Goal: Check status: Check status

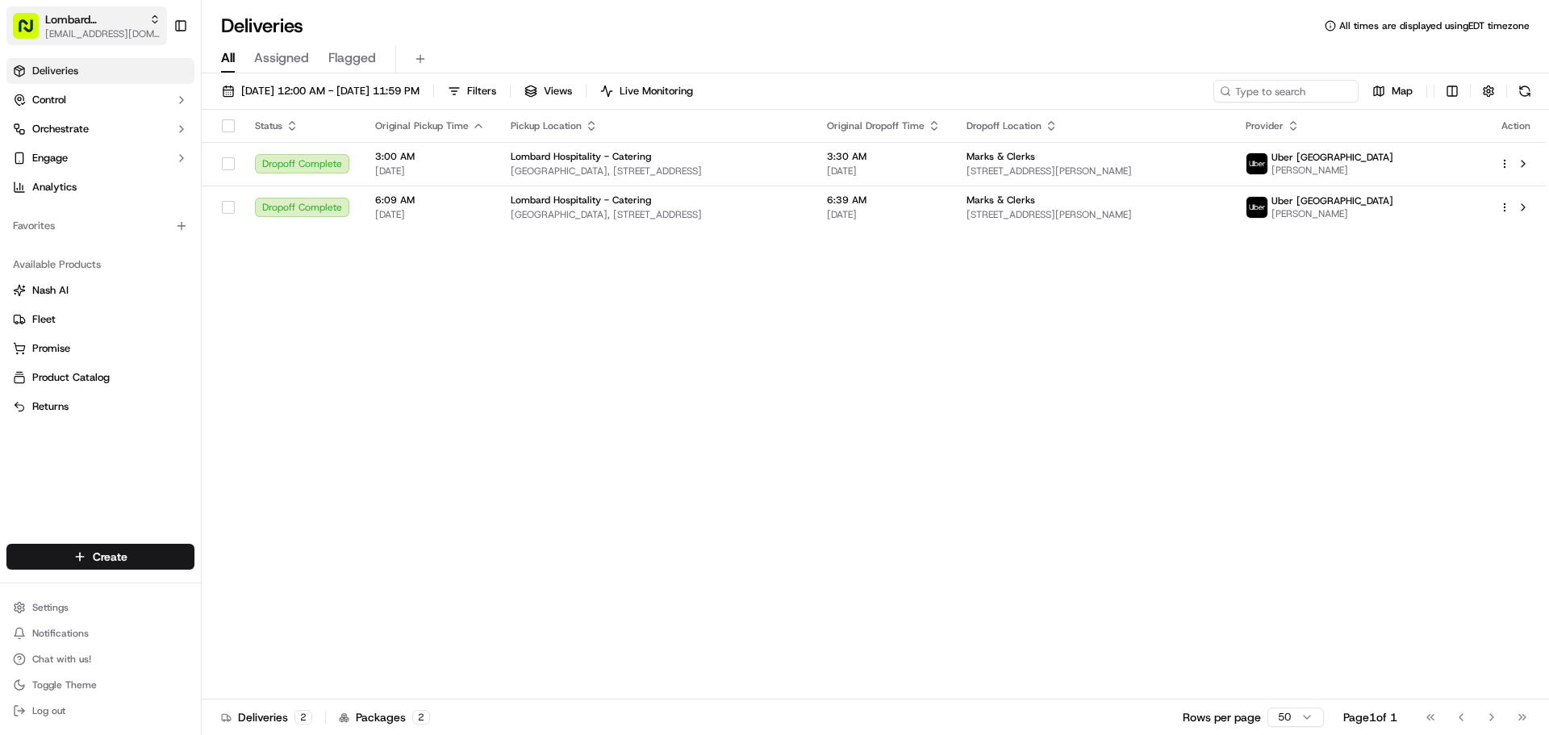
click at [86, 33] on span "[EMAIL_ADDRESS][DOMAIN_NAME]" at bounding box center [102, 33] width 115 height 13
type input "alexan"
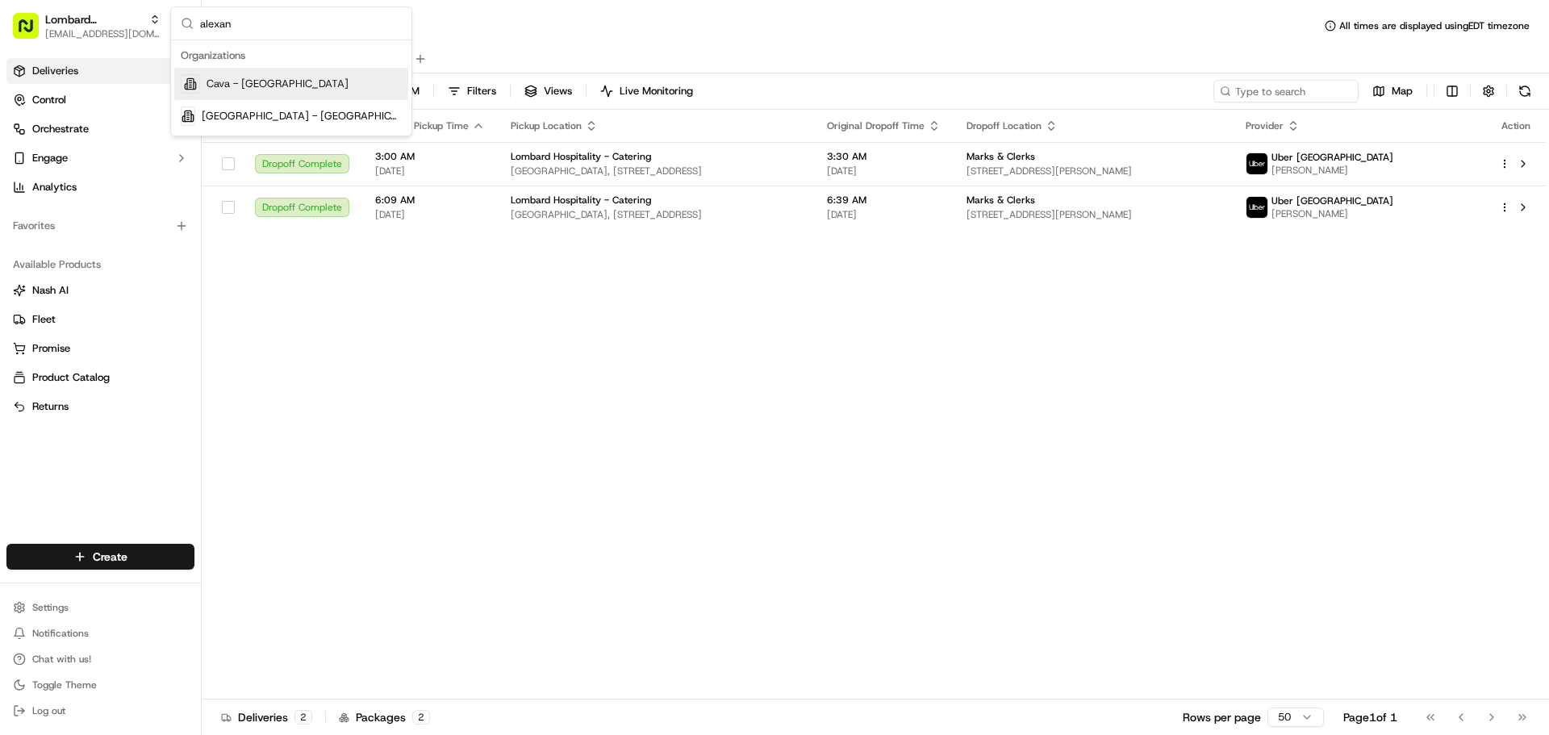
click at [264, 72] on div "Cava - Alexandria" at bounding box center [291, 84] width 234 height 32
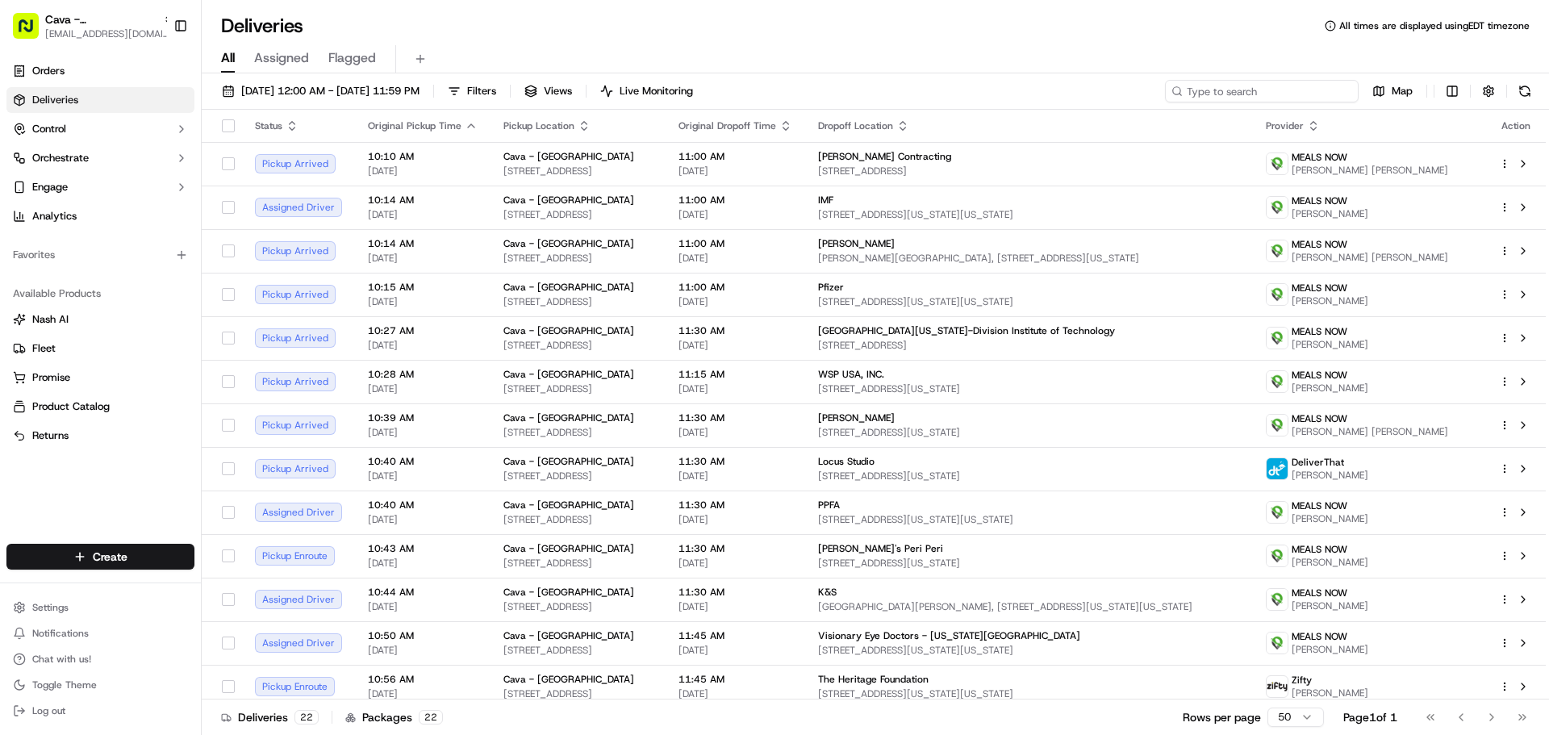
click at [1262, 85] on input at bounding box center [1262, 91] width 194 height 23
paste input "10258-7895288-5309354"
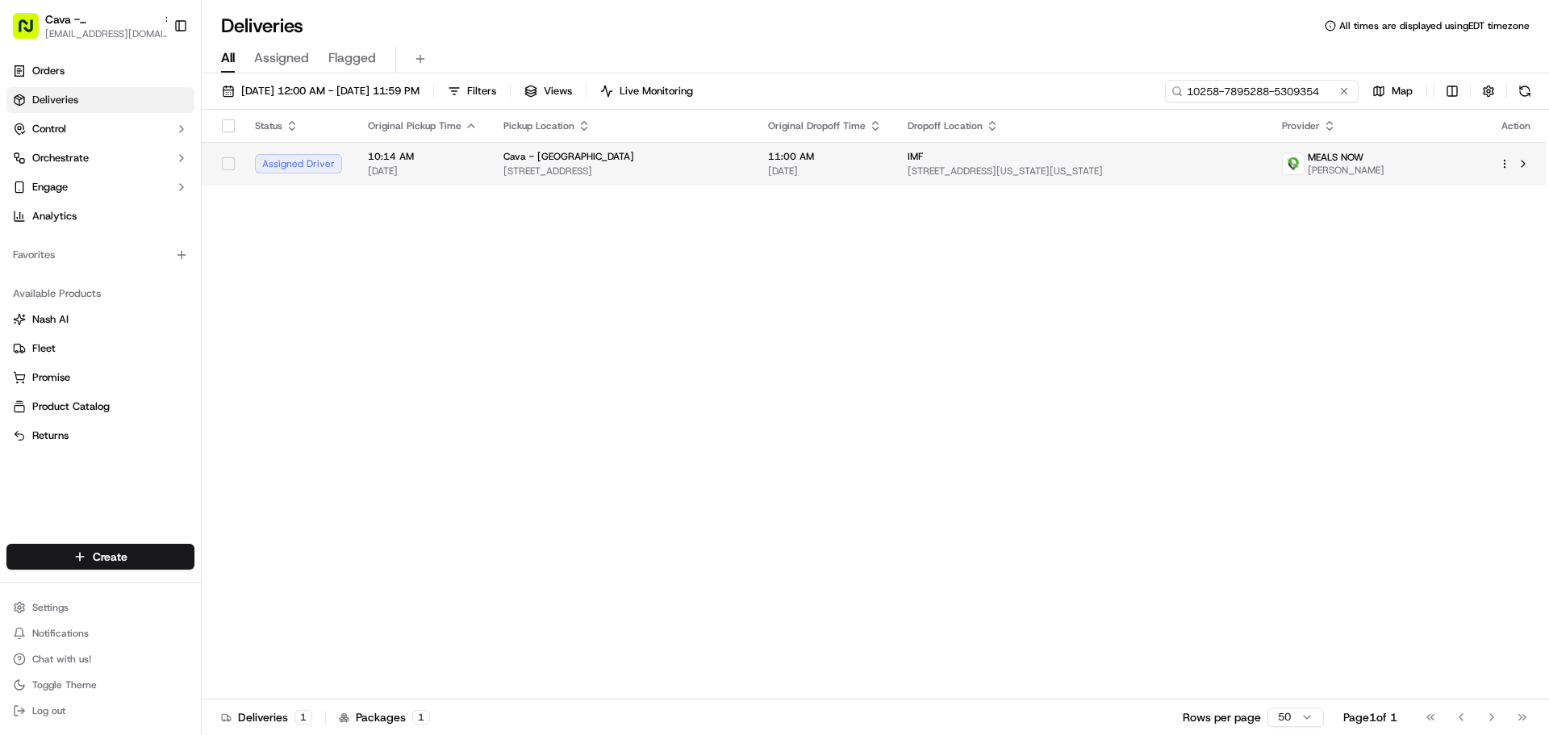
type input "10258-7895288-5309354"
click at [720, 168] on span "3644 King St, Alexandria, VA 22302, USA" at bounding box center [622, 171] width 239 height 13
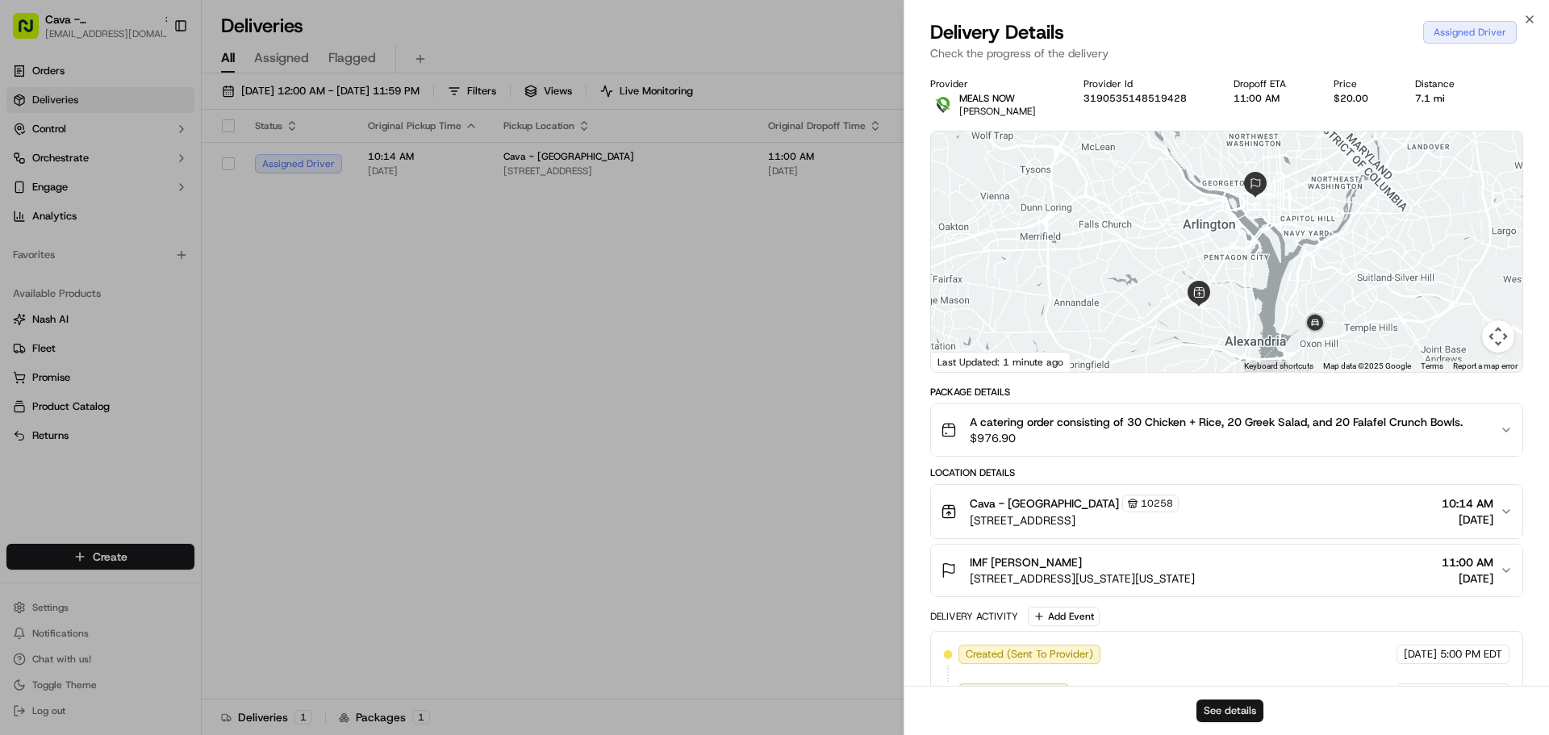
click at [1233, 707] on button "See details" at bounding box center [1229, 710] width 67 height 23
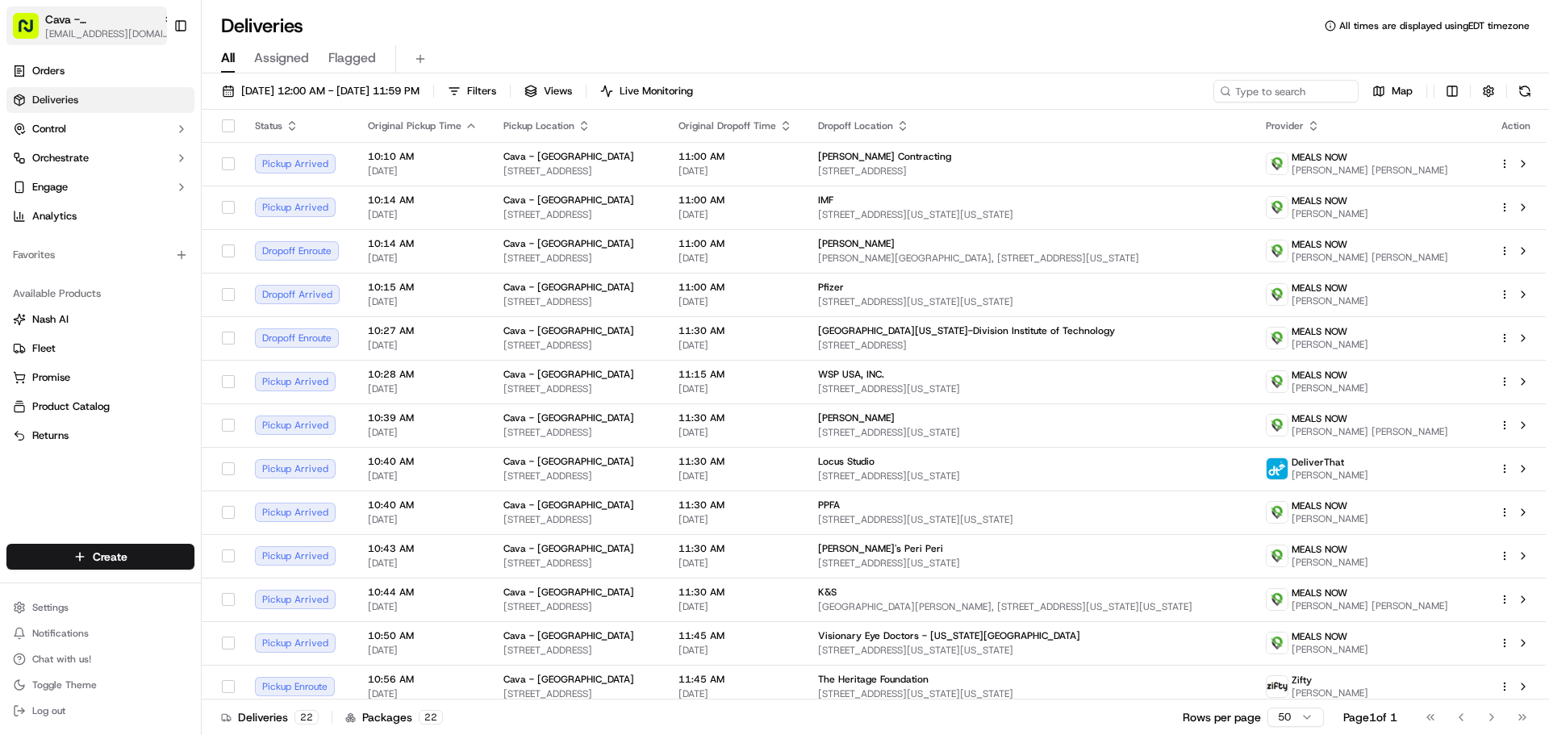
click at [166, 21] on icon "button" at bounding box center [168, 22] width 5 height 2
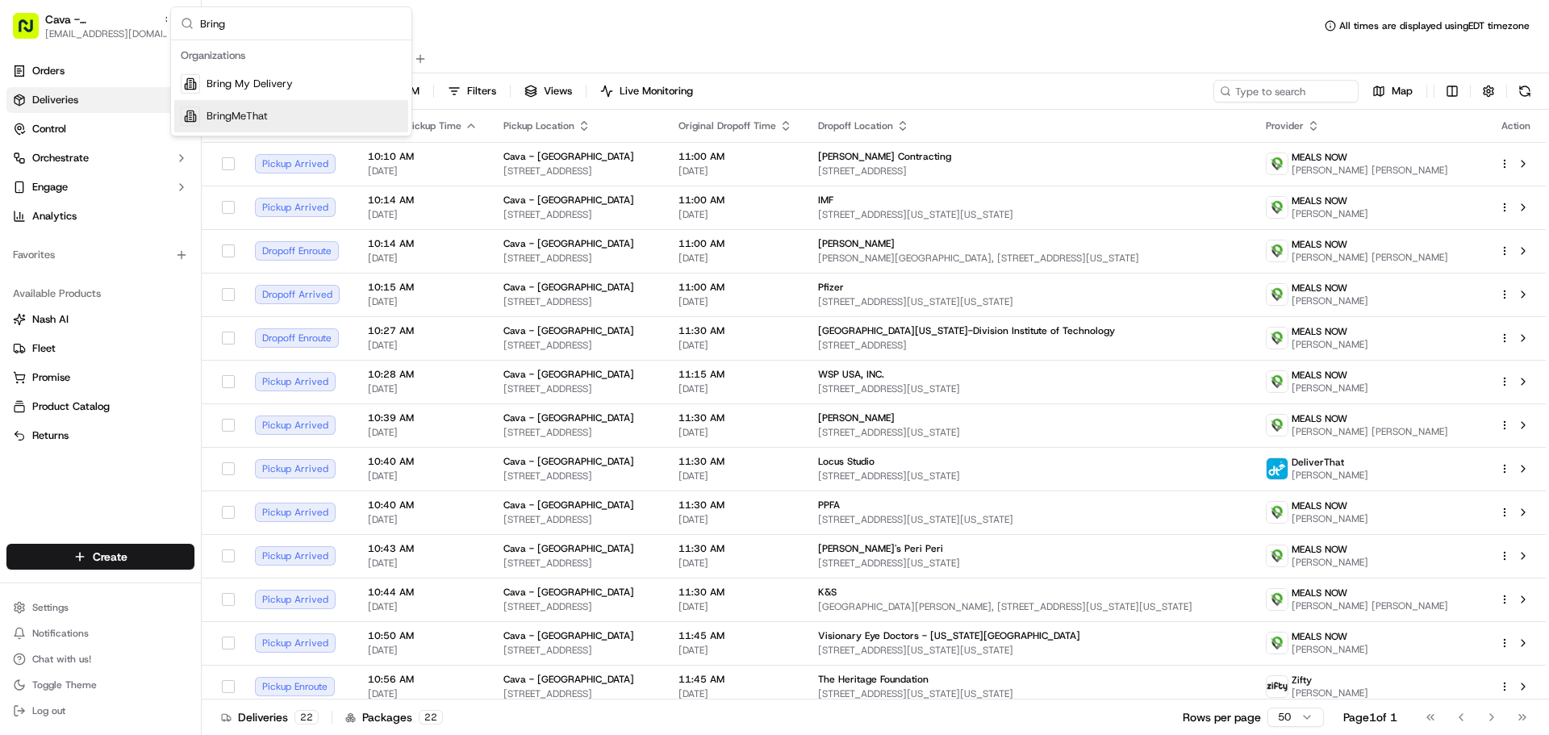
type input "Bring"
drag, startPoint x: 249, startPoint y: 117, endPoint x: 263, endPoint y: 117, distance: 13.7
click at [257, 117] on span "BringMeThat" at bounding box center [237, 116] width 61 height 15
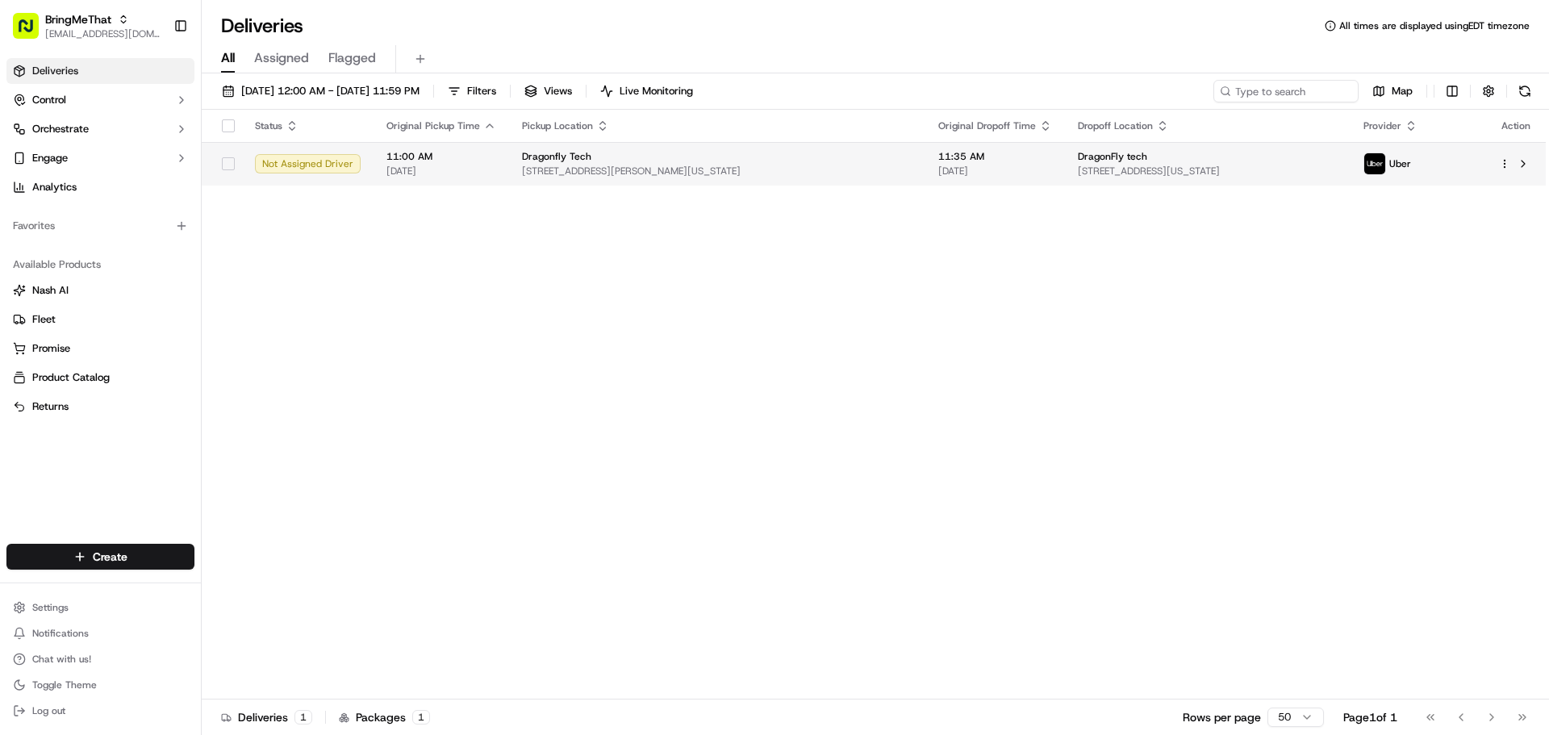
click at [938, 165] on span "[DATE]" at bounding box center [995, 171] width 114 height 13
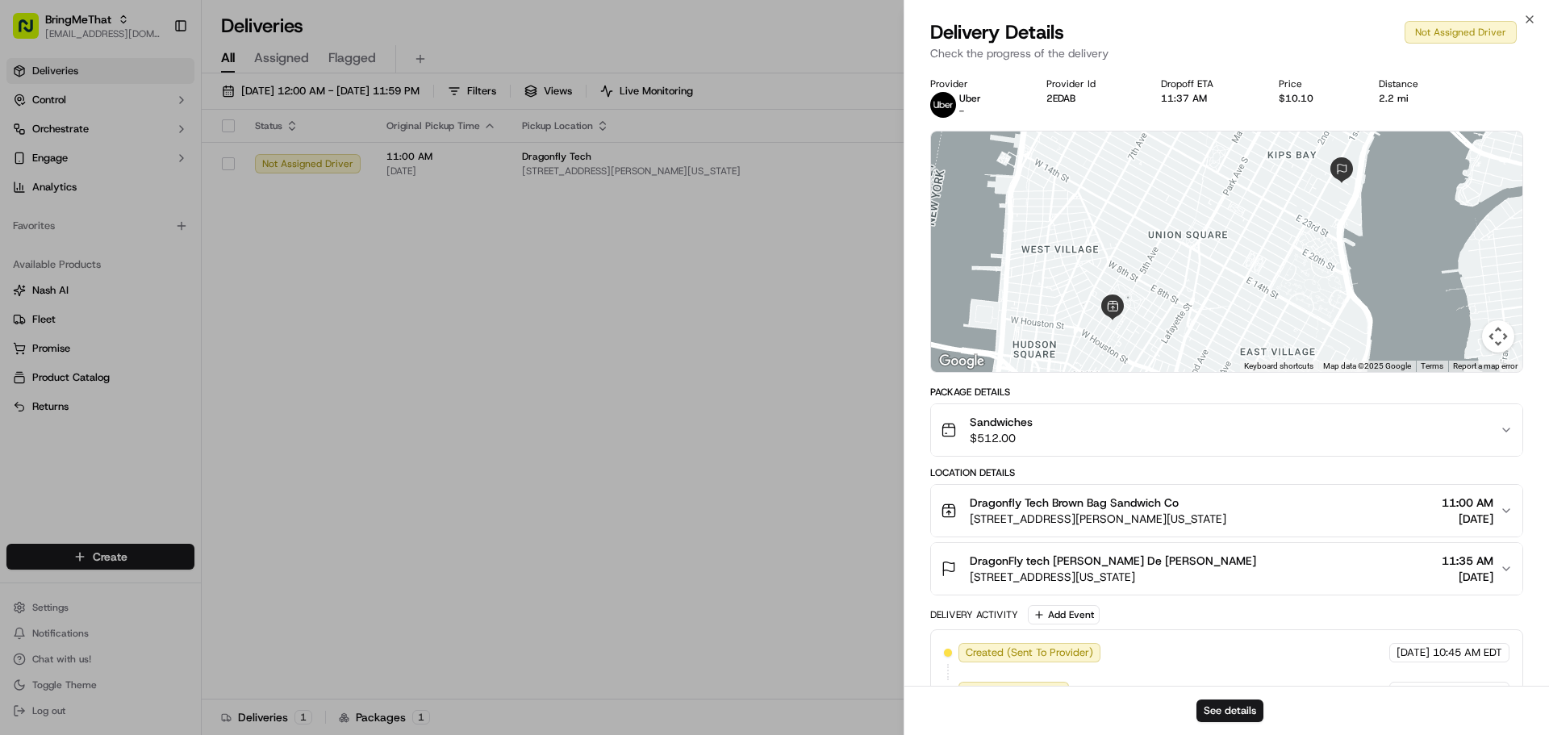
click at [1062, 577] on span "[STREET_ADDRESS][US_STATE]" at bounding box center [1113, 577] width 286 height 16
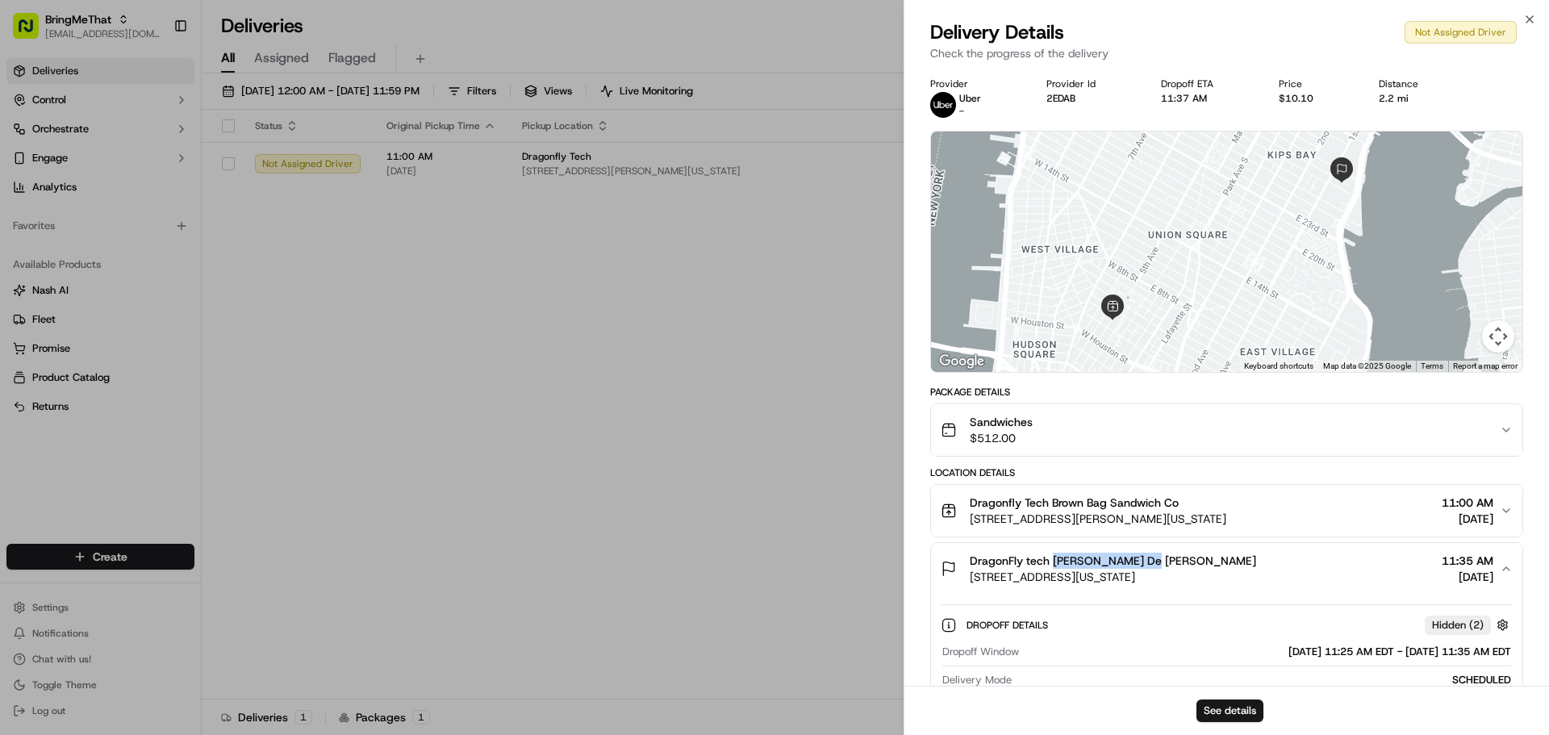
drag, startPoint x: 1154, startPoint y: 557, endPoint x: 1052, endPoint y: 558, distance: 102.4
click at [1052, 558] on div "DragonFly tech [PERSON_NAME] De [PERSON_NAME]" at bounding box center [1113, 561] width 286 height 16
copy span "Lourdes De Jesus"
click at [1252, 709] on button "See details" at bounding box center [1229, 710] width 67 height 23
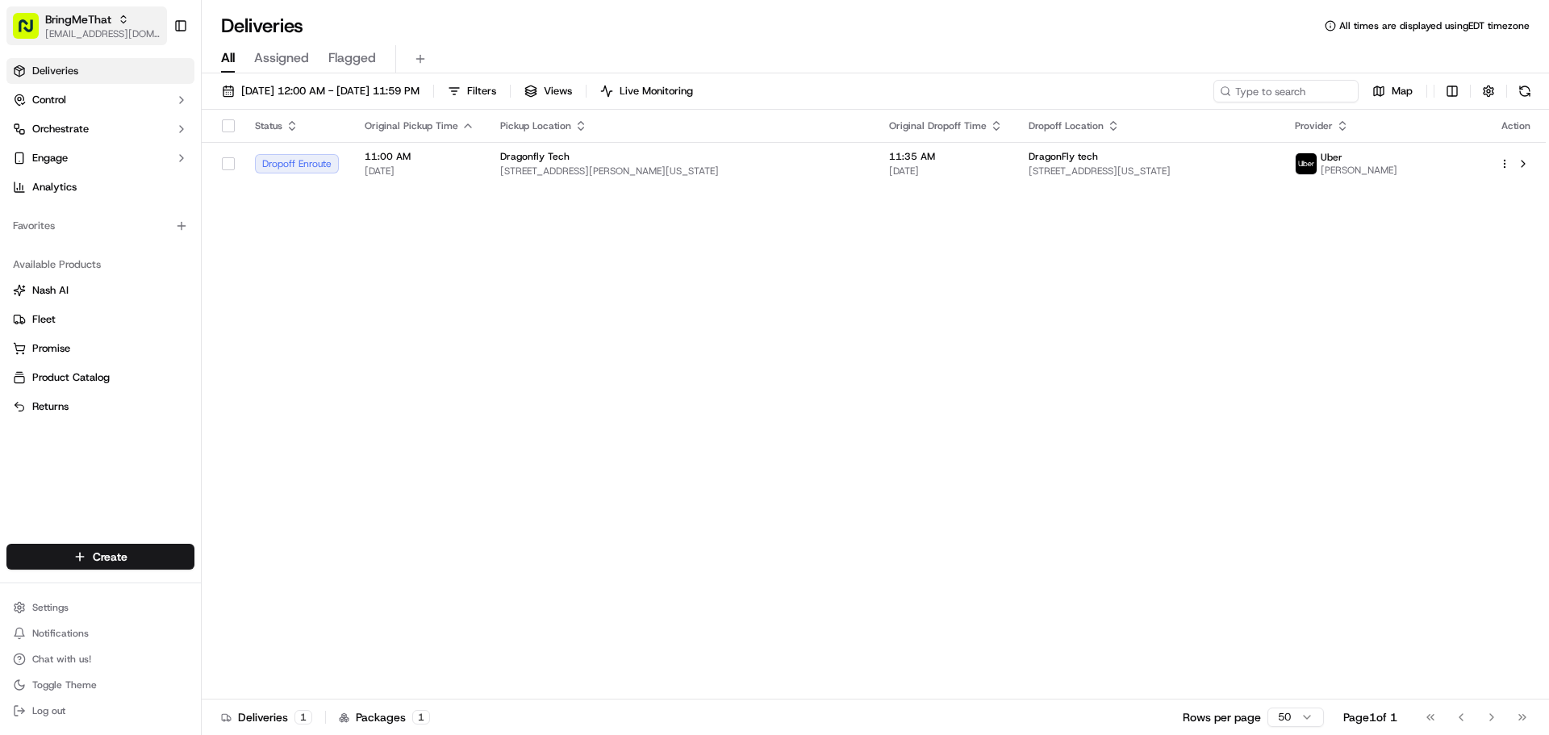
click at [67, 27] on span "[EMAIL_ADDRESS][DOMAIN_NAME]" at bounding box center [102, 33] width 115 height 13
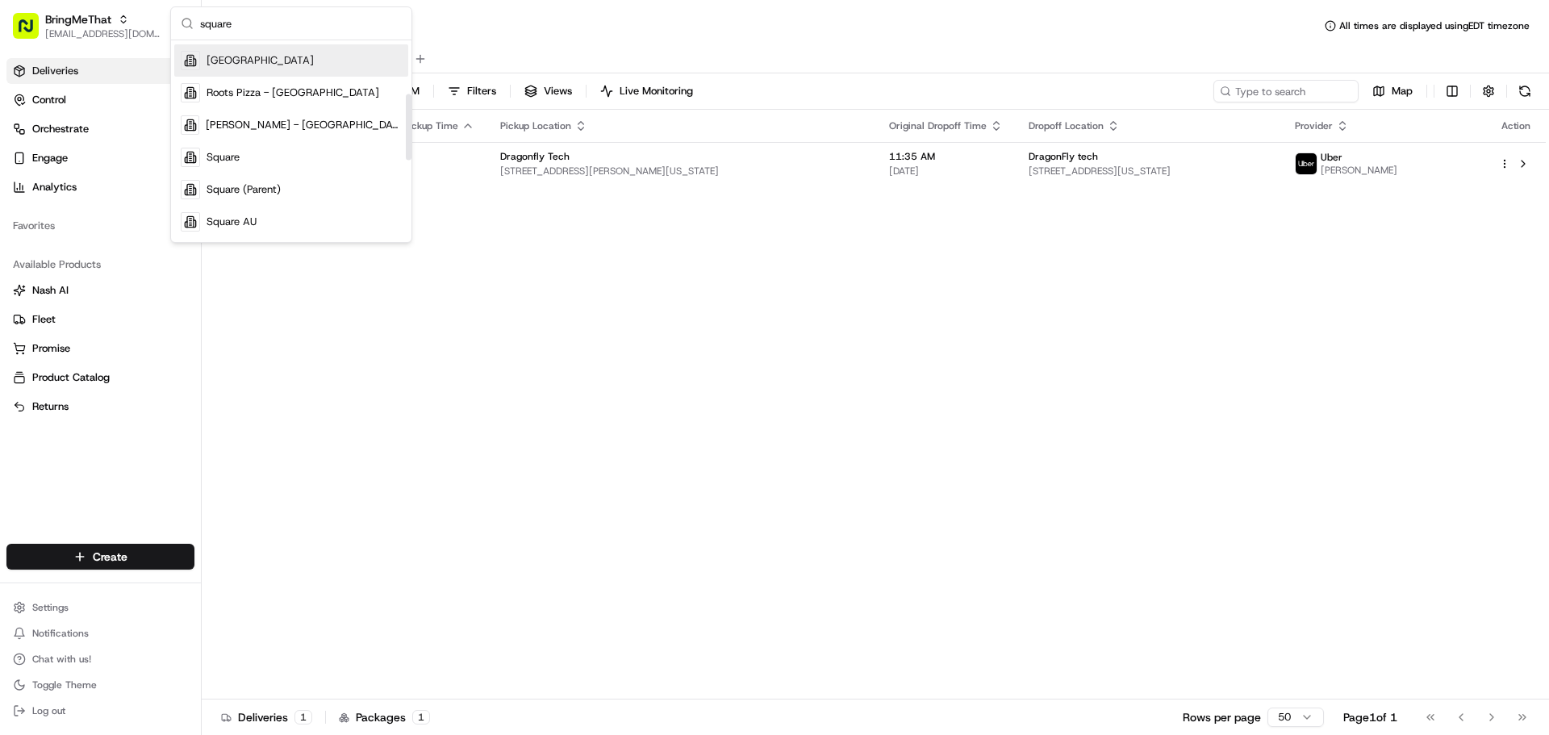
scroll to position [242, 0]
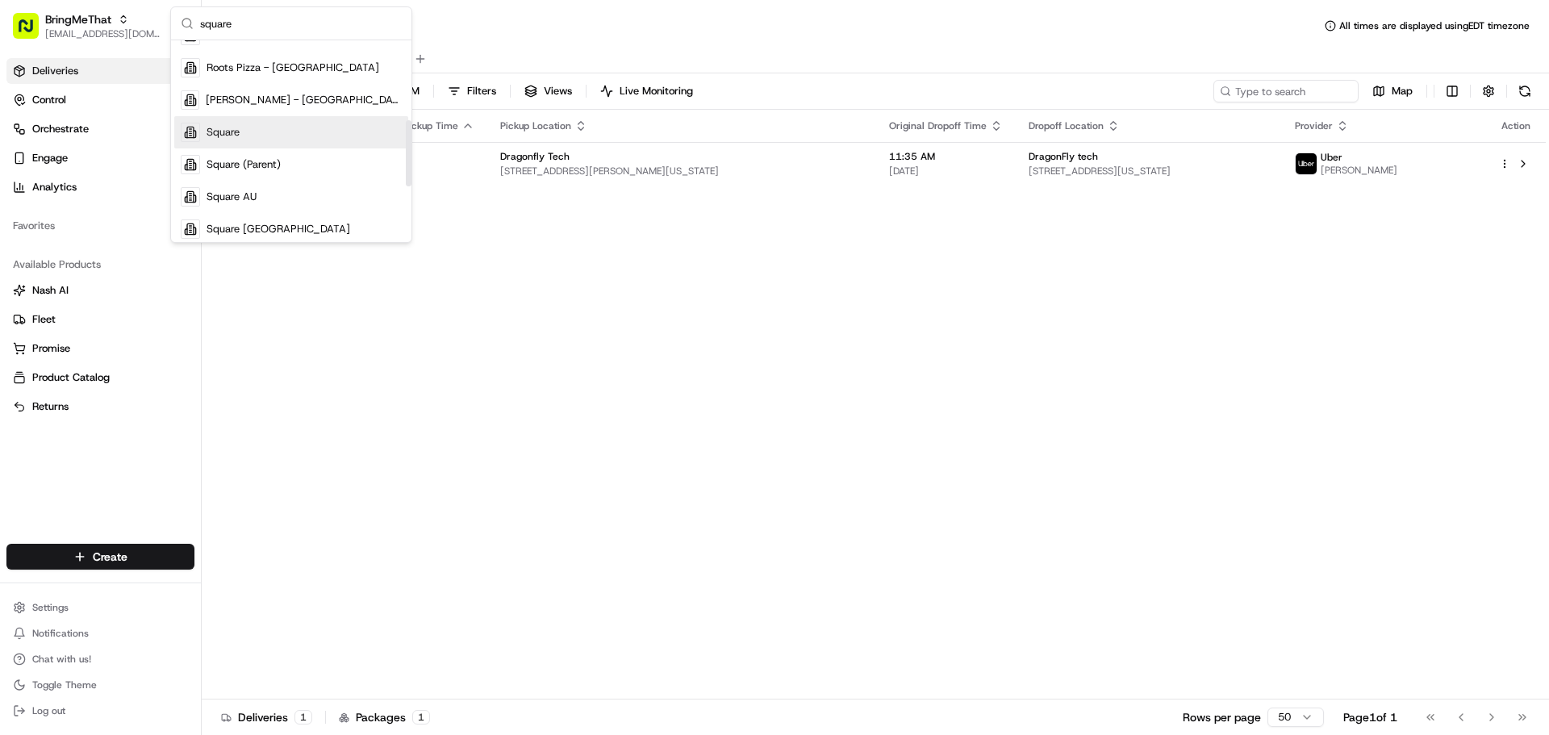
type input "square"
click at [284, 131] on div "Square" at bounding box center [291, 132] width 234 height 32
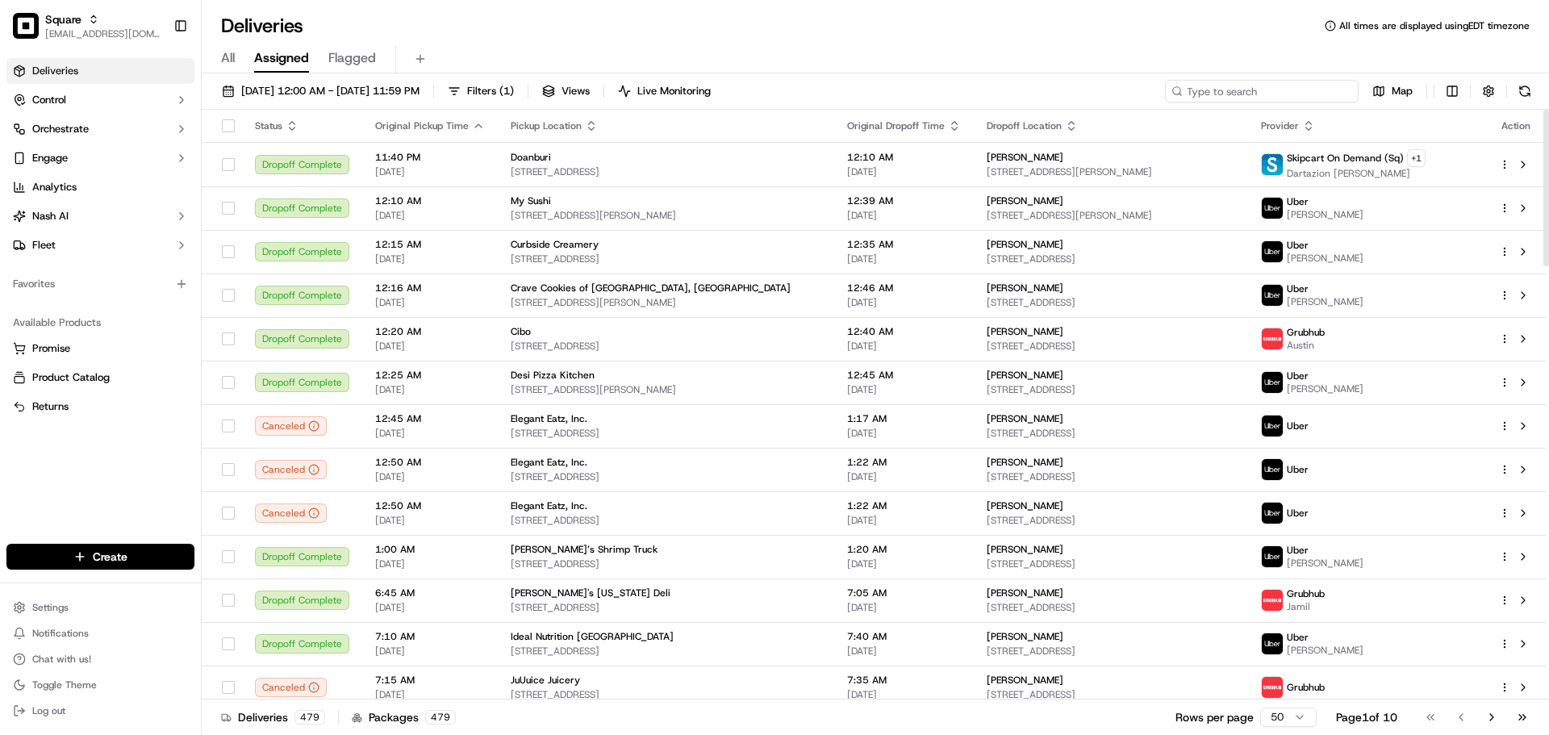
click at [1305, 91] on input at bounding box center [1262, 91] width 194 height 23
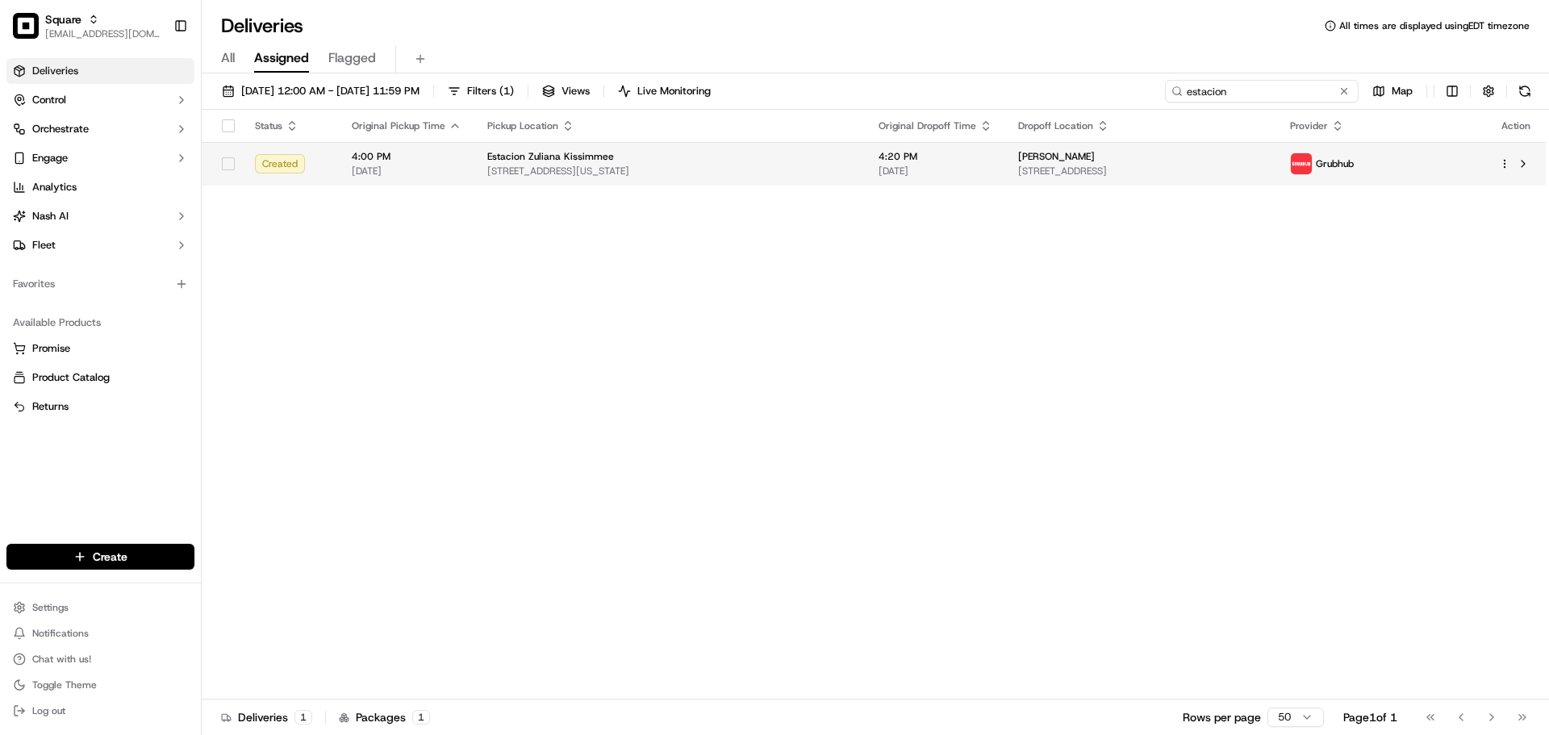
type input "estacion"
click at [1179, 169] on span "[STREET_ADDRESS]" at bounding box center [1141, 171] width 247 height 13
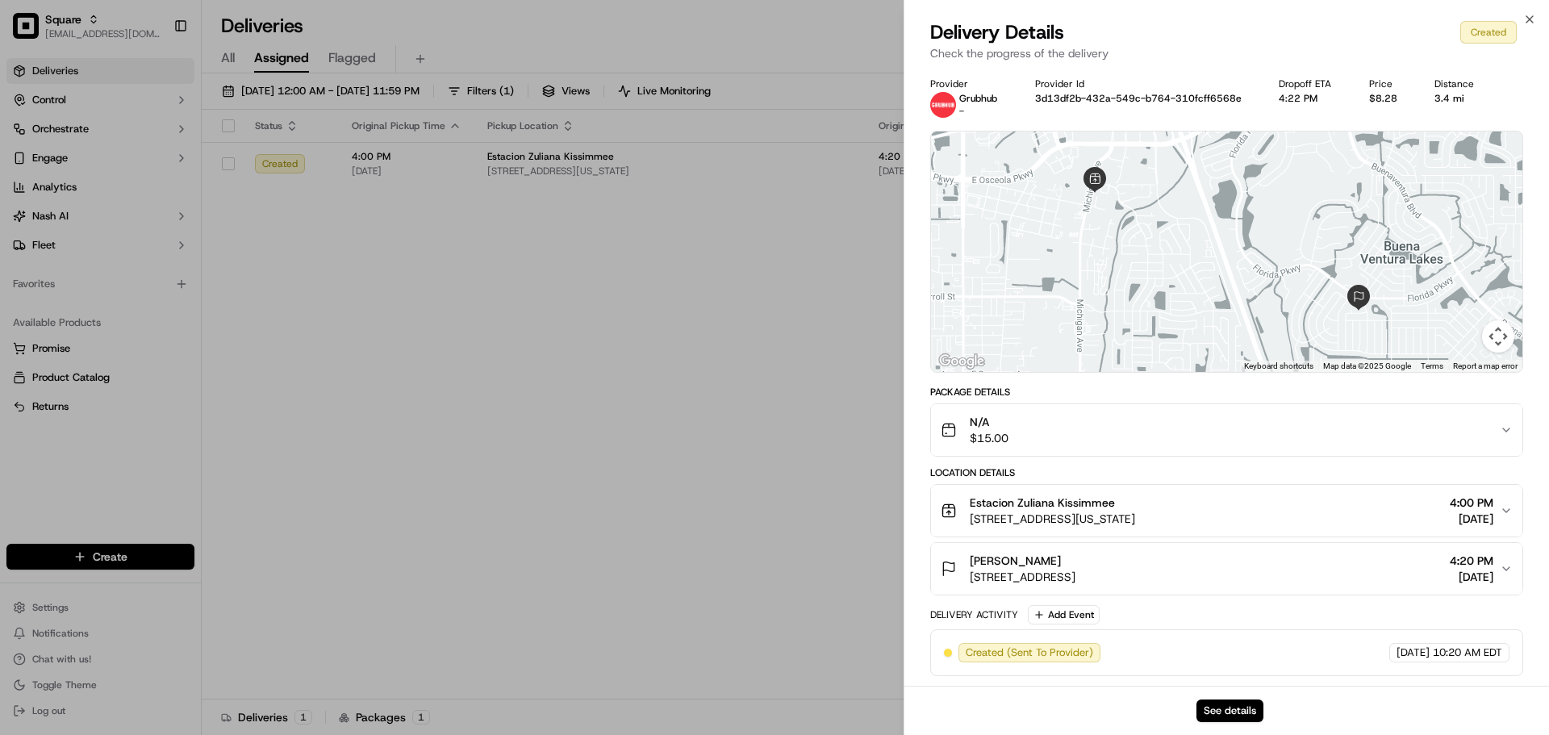
click at [1075, 565] on div "[PERSON_NAME]" at bounding box center [1023, 561] width 106 height 16
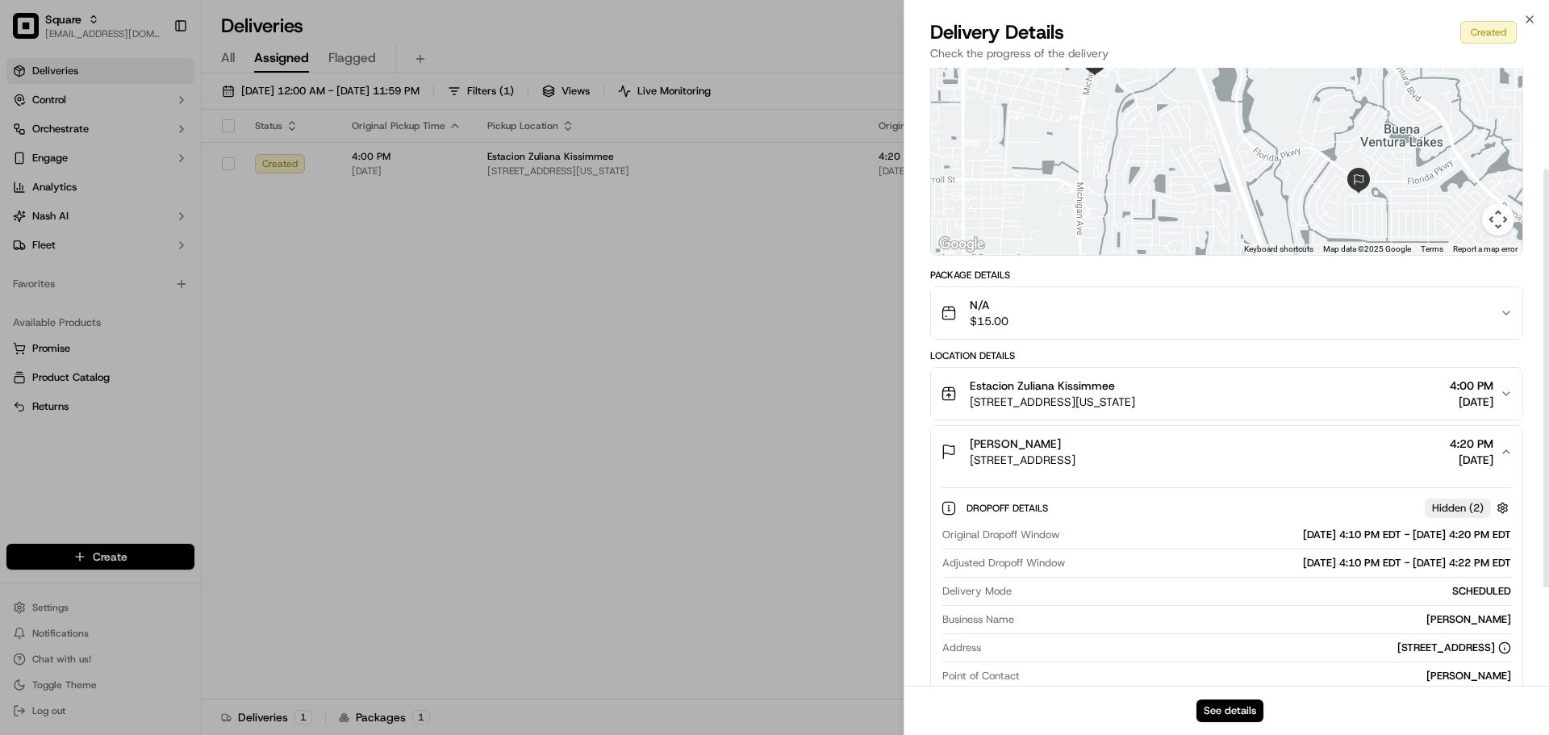
scroll to position [81, 0]
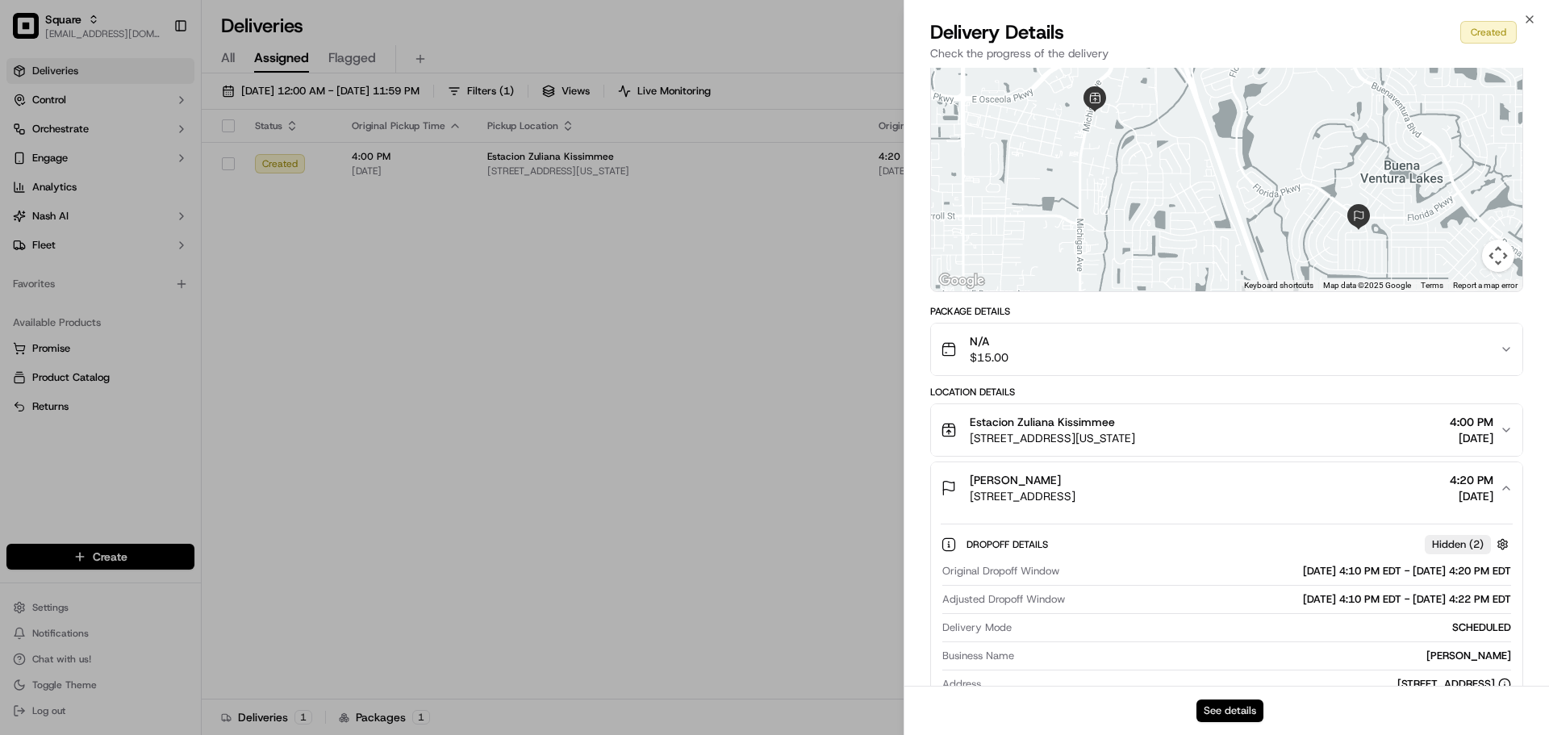
click at [1241, 716] on button "See details" at bounding box center [1229, 710] width 67 height 23
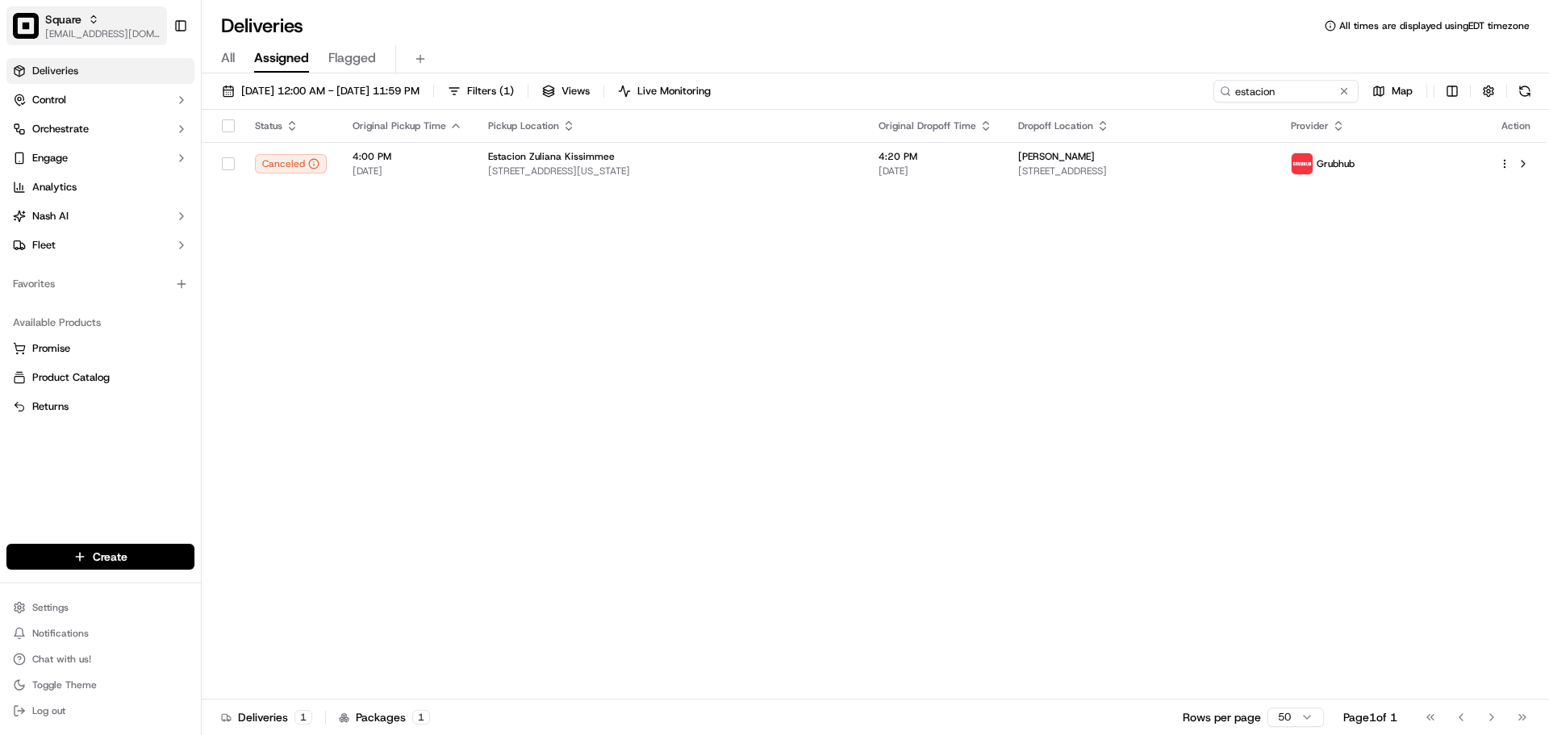
click at [110, 28] on span "[EMAIL_ADDRESS][DOMAIN_NAME]" at bounding box center [102, 33] width 115 height 13
type input "harmon mea"
click at [241, 83] on span "Cava - Harmon Meadow" at bounding box center [303, 84] width 192 height 15
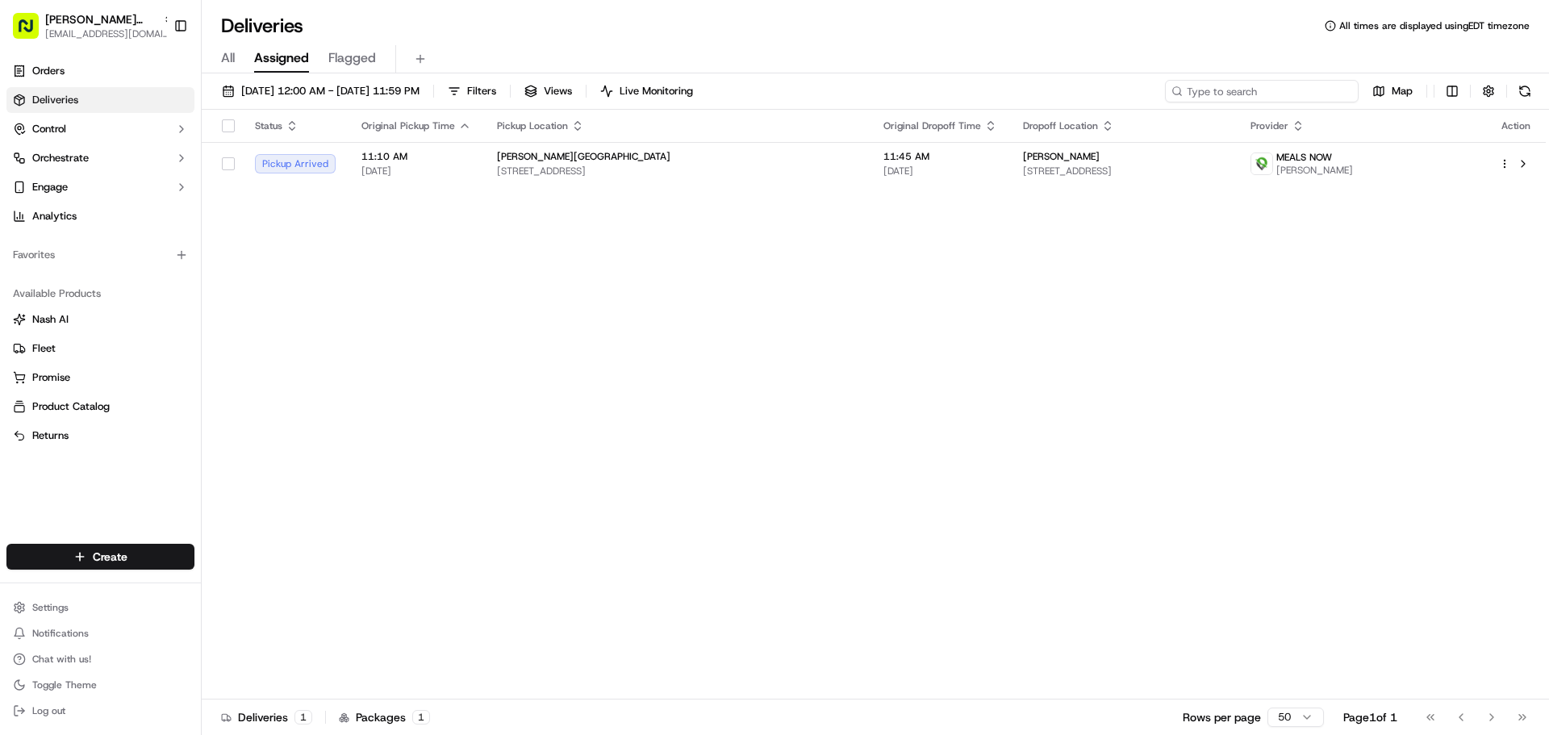
click at [1246, 91] on input at bounding box center [1262, 91] width 194 height 23
paste input "10366-2643281-6310294"
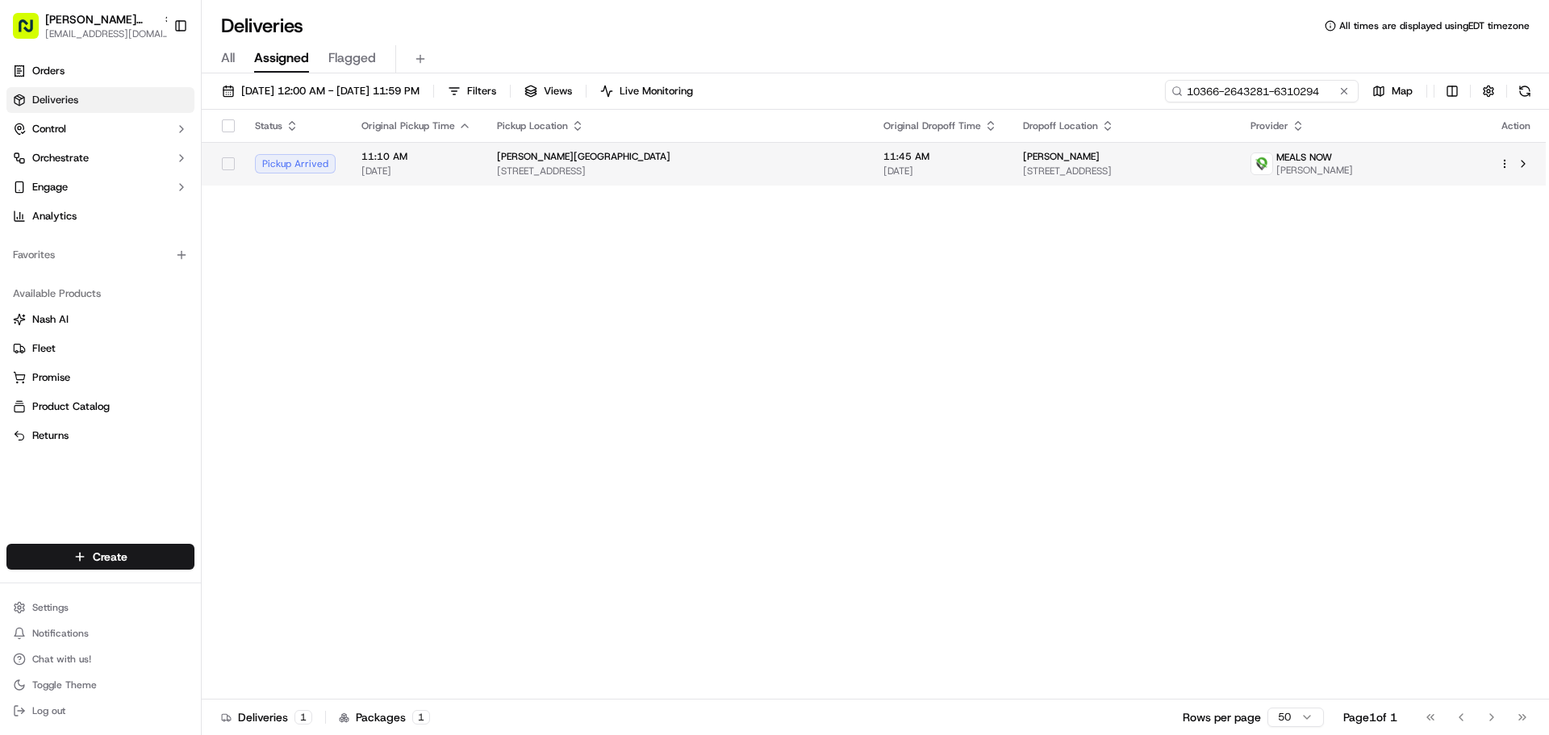
type input "10366-2643281-6310294"
click at [570, 177] on span "700 Plaza Dr #400, Secaucus, NJ 07094, USA" at bounding box center [677, 171] width 361 height 13
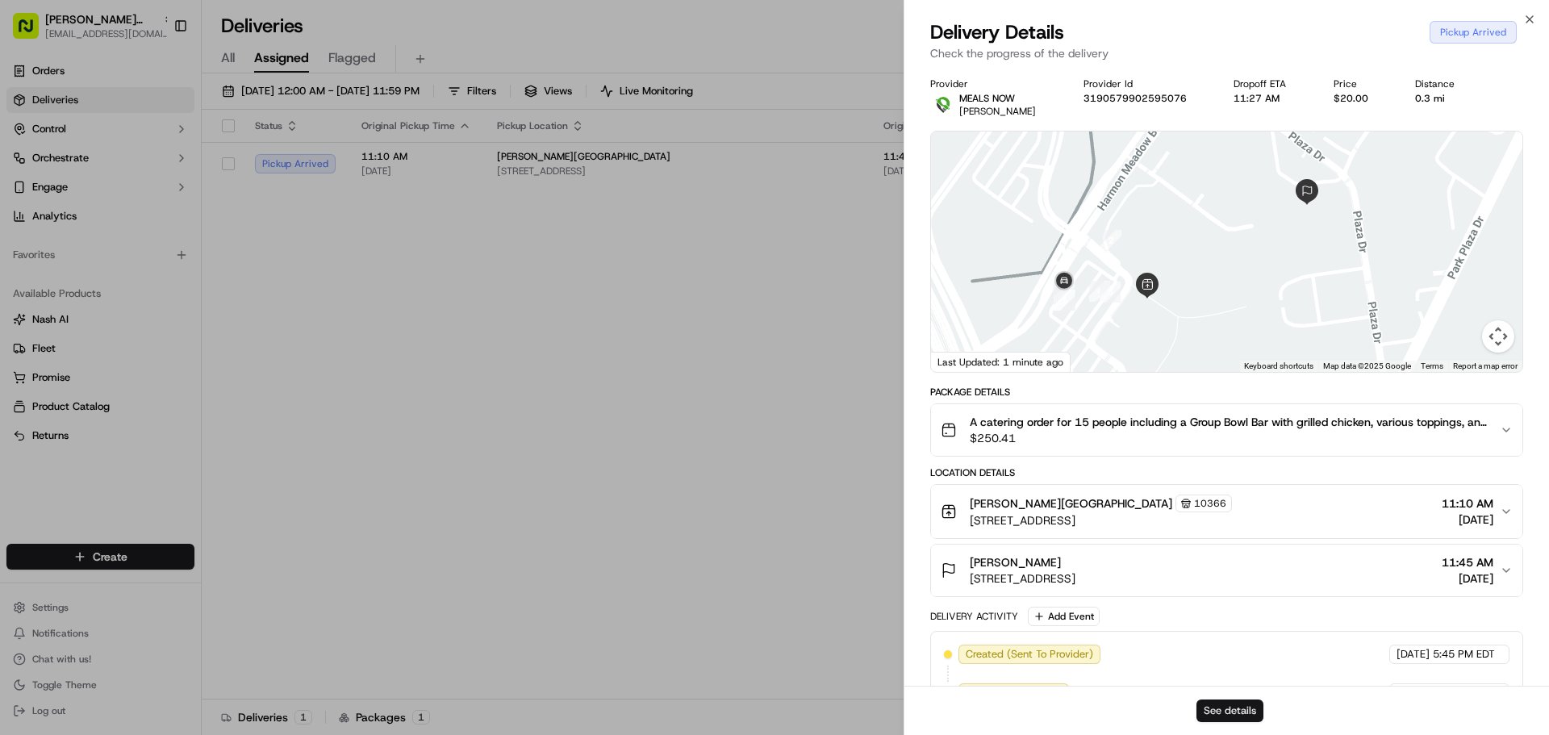
click at [1248, 713] on button "See details" at bounding box center [1229, 710] width 67 height 23
click at [1095, 524] on span "700 Plaza Dr #400, Secaucus, NJ 07094, USA" at bounding box center [1101, 520] width 262 height 16
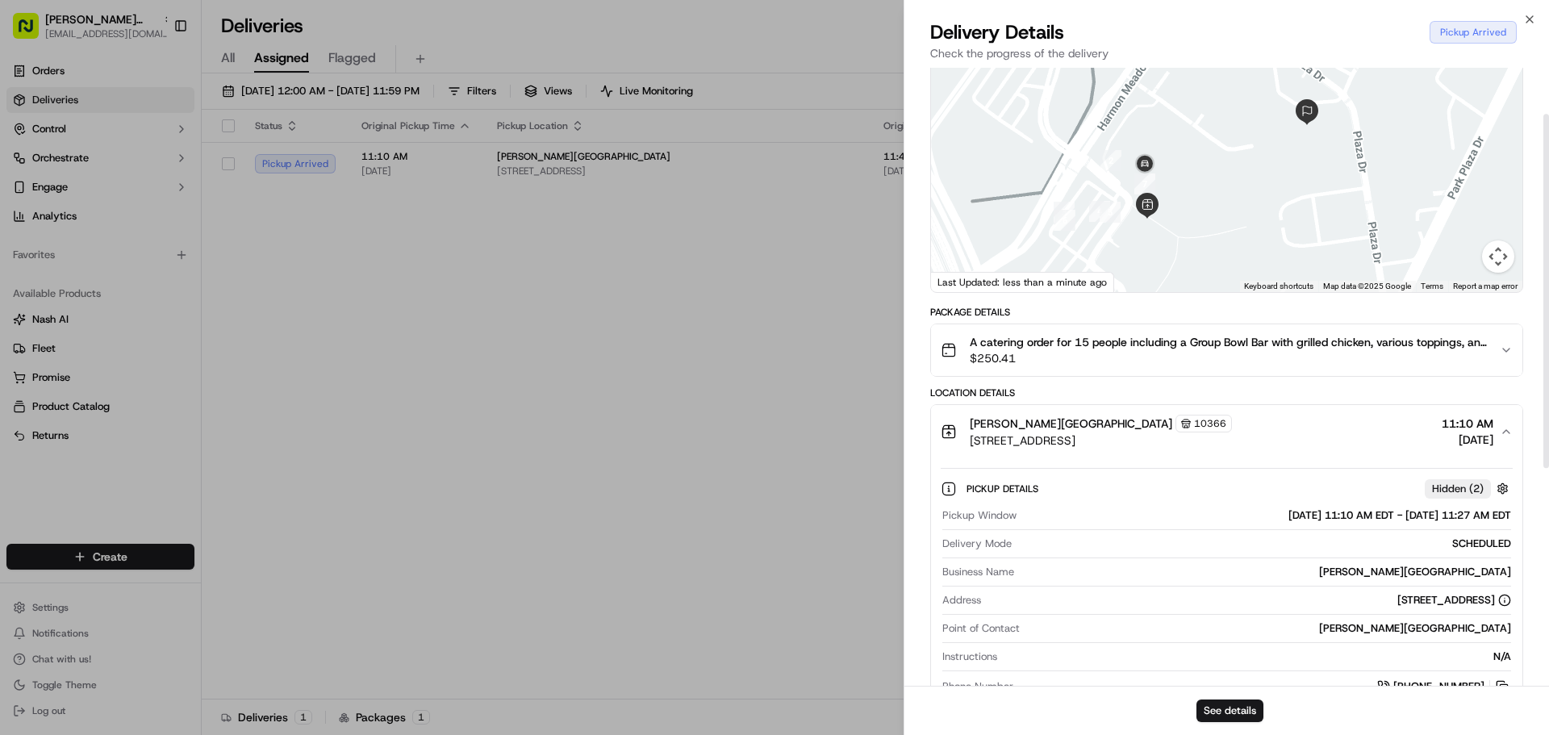
scroll to position [81, 0]
click at [1034, 405] on button "Cava - Harmon Meadow 10366 700 Plaza Dr #400, Secaucus, NJ 07094, USA 11:10 AM …" at bounding box center [1226, 430] width 591 height 53
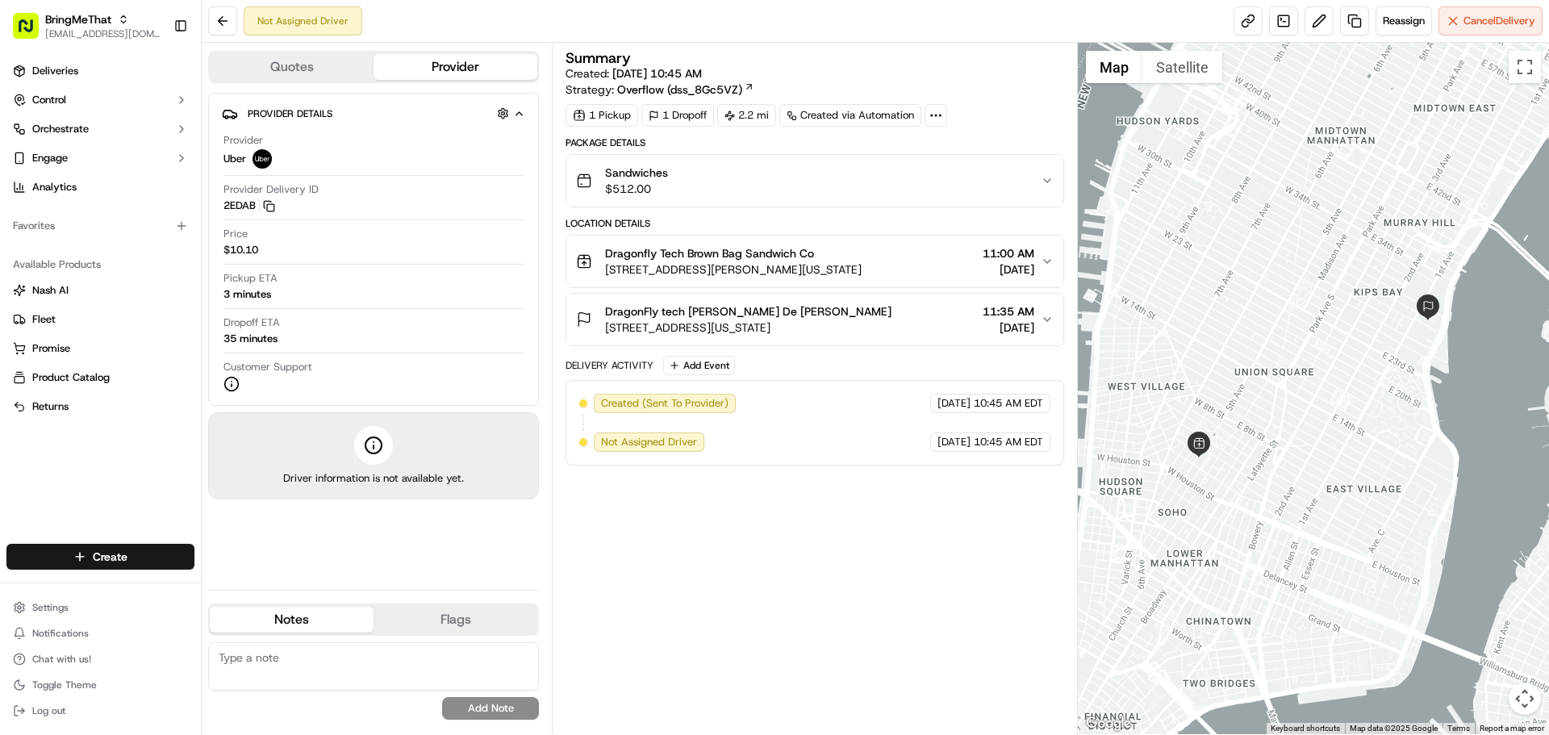
click at [978, 161] on button "Sandwiches $512.00" at bounding box center [814, 181] width 496 height 52
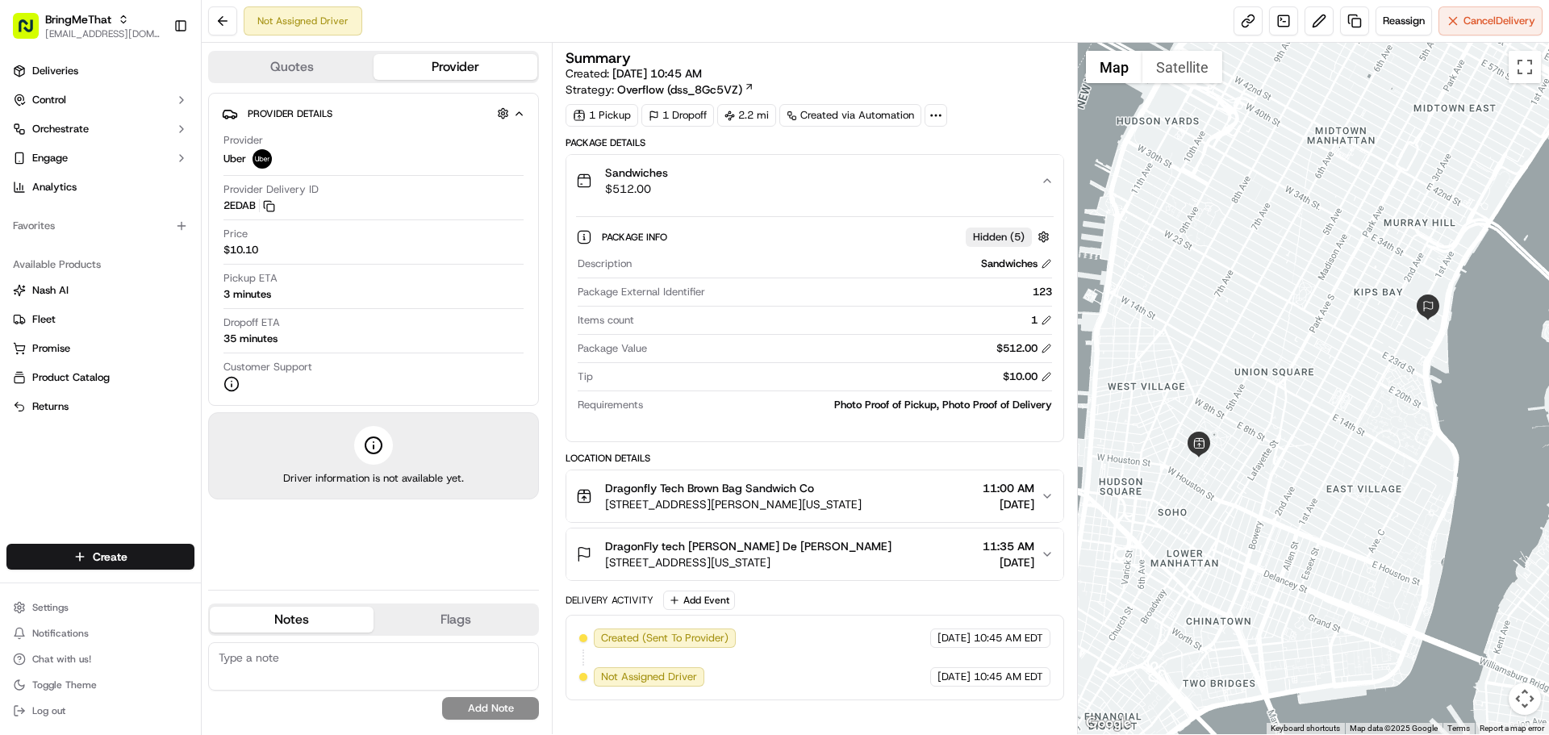
click at [978, 161] on button "Sandwiches $512.00" at bounding box center [814, 181] width 496 height 52
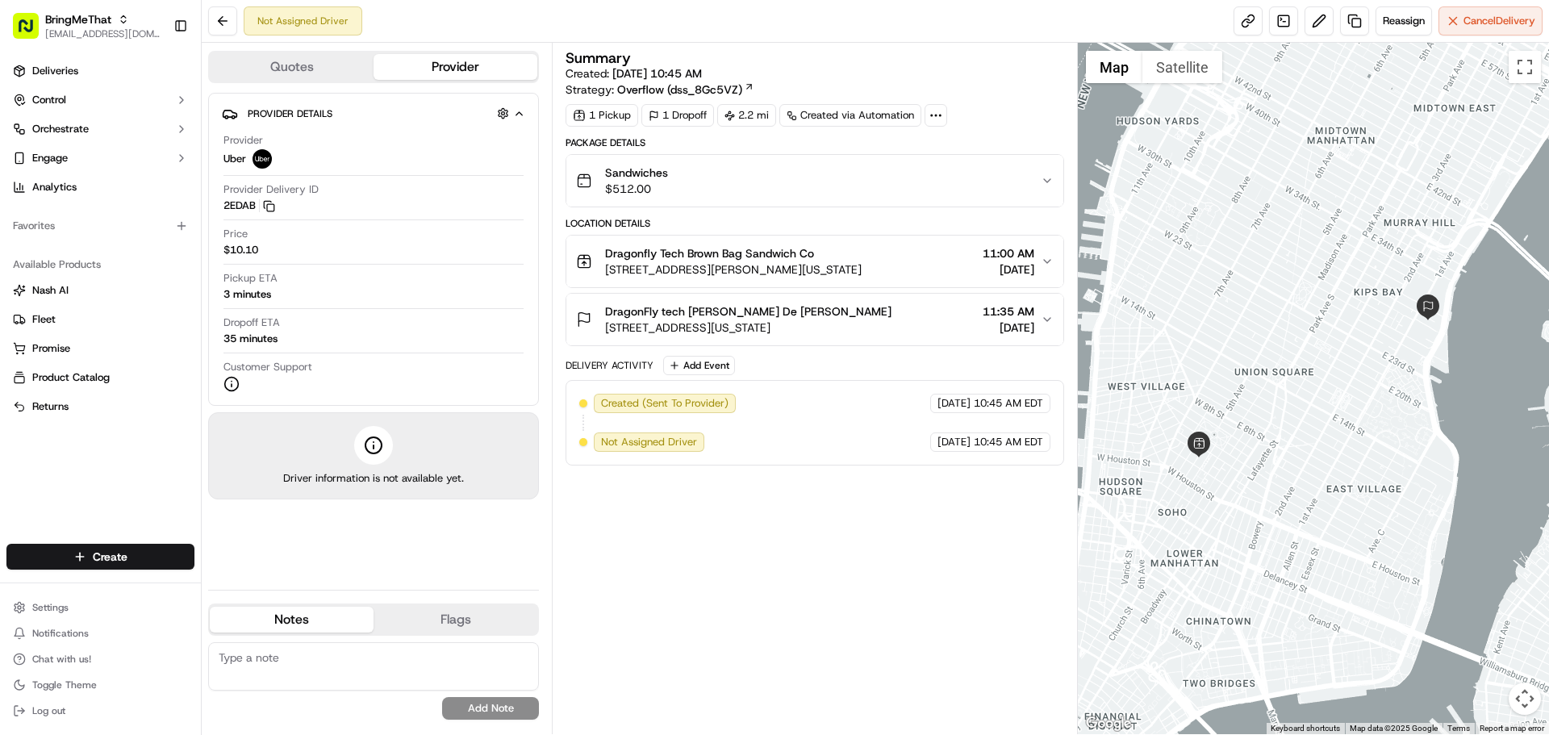
click at [983, 258] on span "11:00 AM" at bounding box center [1009, 253] width 52 height 16
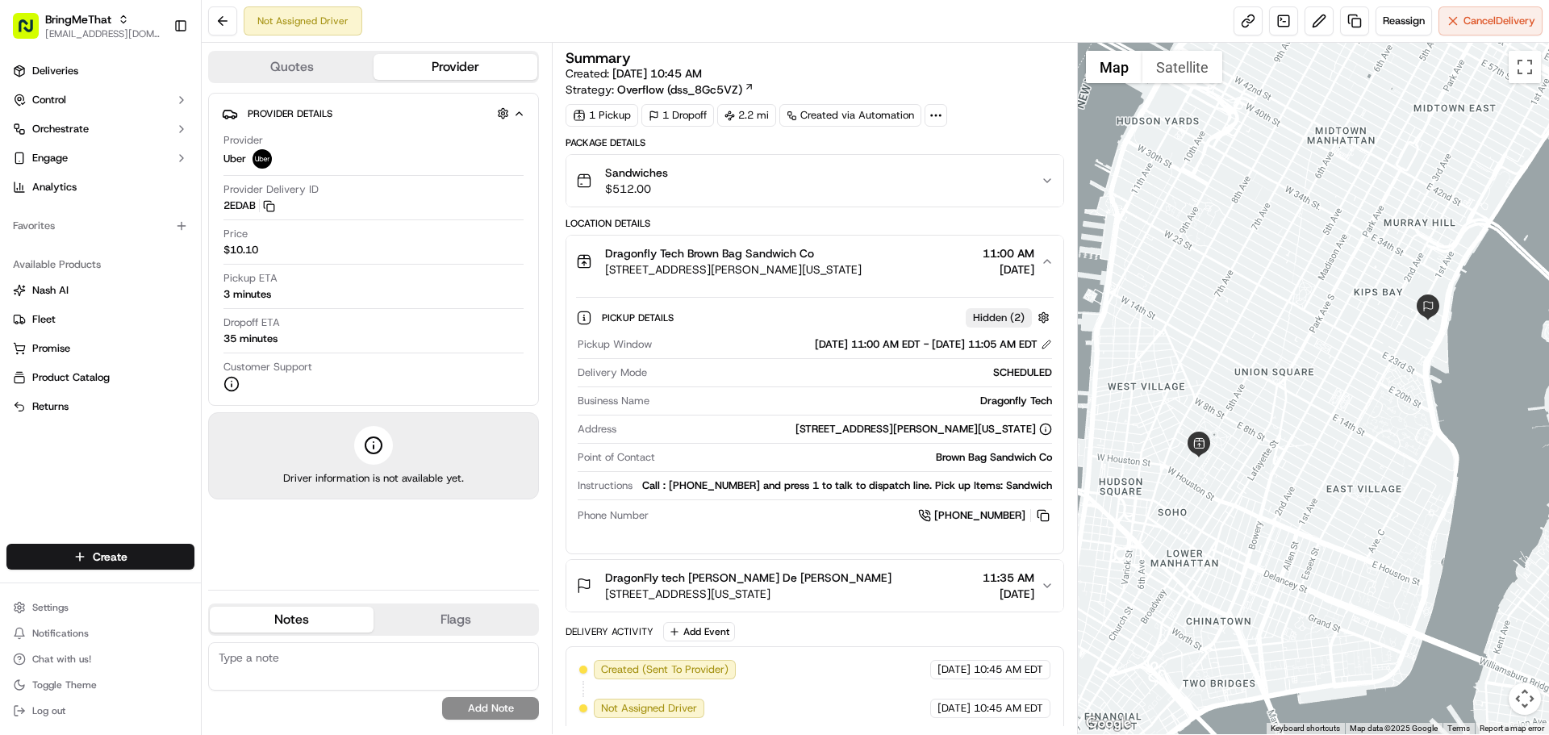
scroll to position [6, 0]
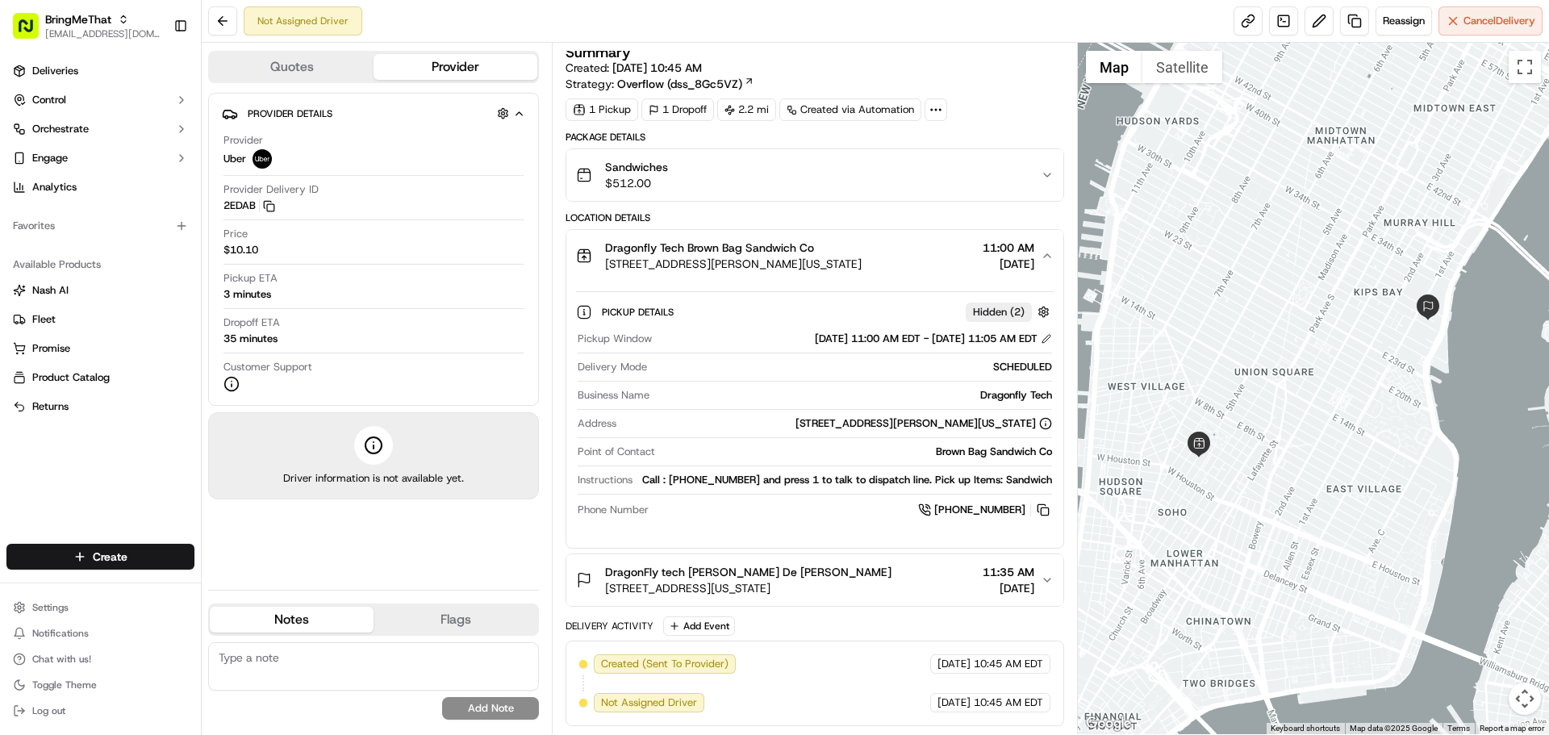
drag, startPoint x: 820, startPoint y: 341, endPoint x: 1017, endPoint y: 338, distance: 197.7
click at [1017, 338] on div "[DATE] 11:00 AM EDT - [DATE] 11:05 AM EDT" at bounding box center [933, 339] width 237 height 15
copy div "11:00 AM EDT - 09/16/2025 11:05 AM"
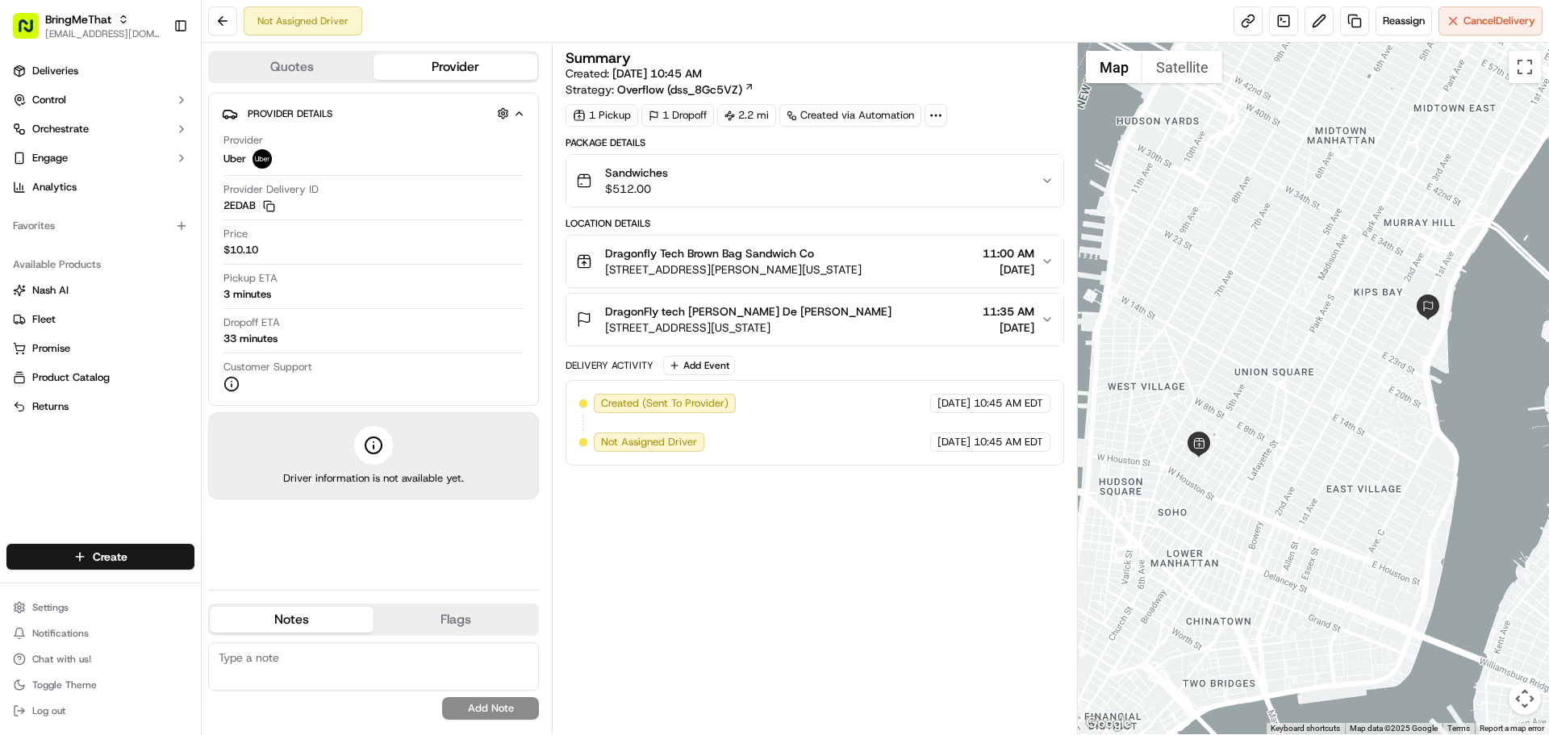
click at [984, 261] on span "11:00 AM" at bounding box center [1009, 253] width 52 height 16
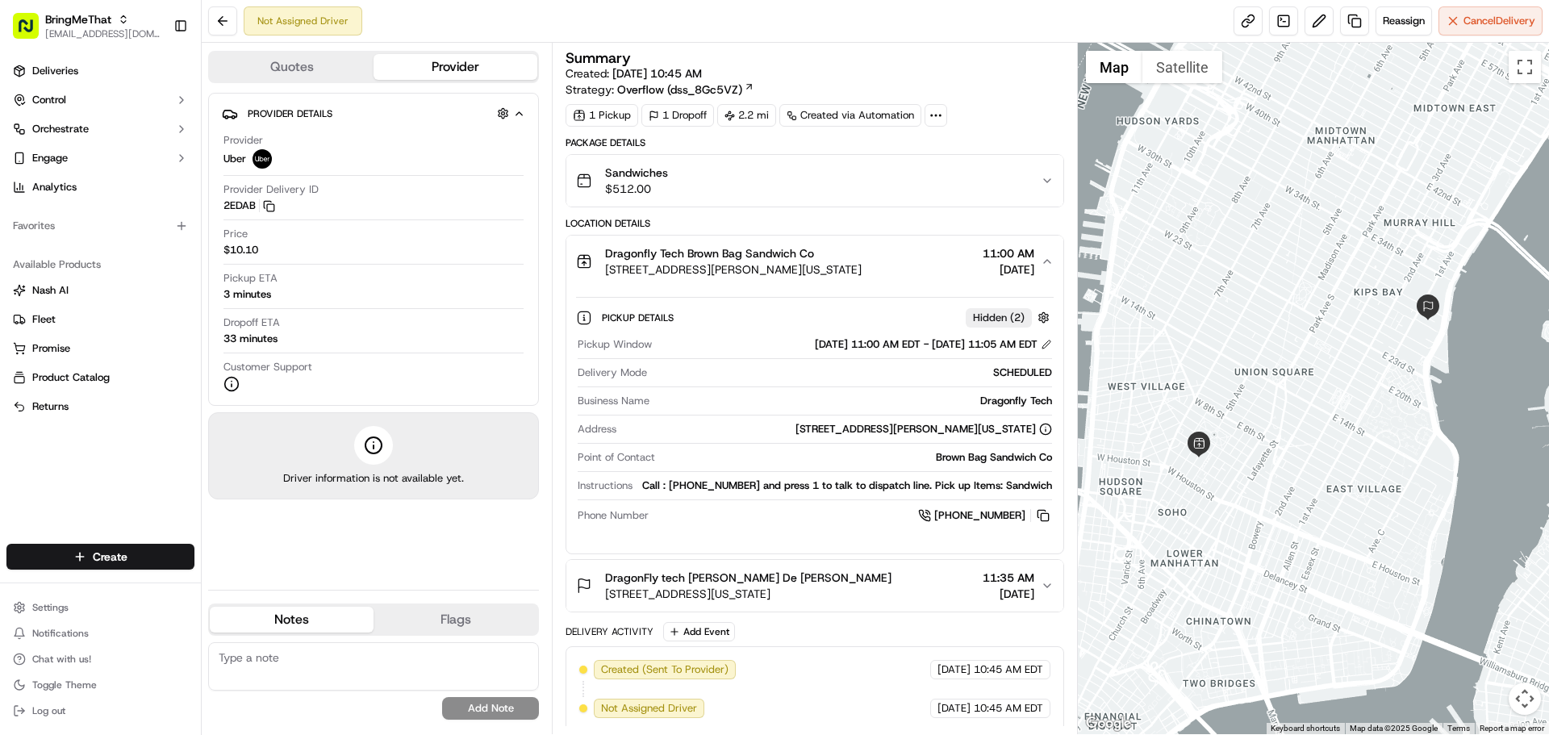
click at [984, 261] on span "11:00 AM" at bounding box center [1009, 253] width 52 height 16
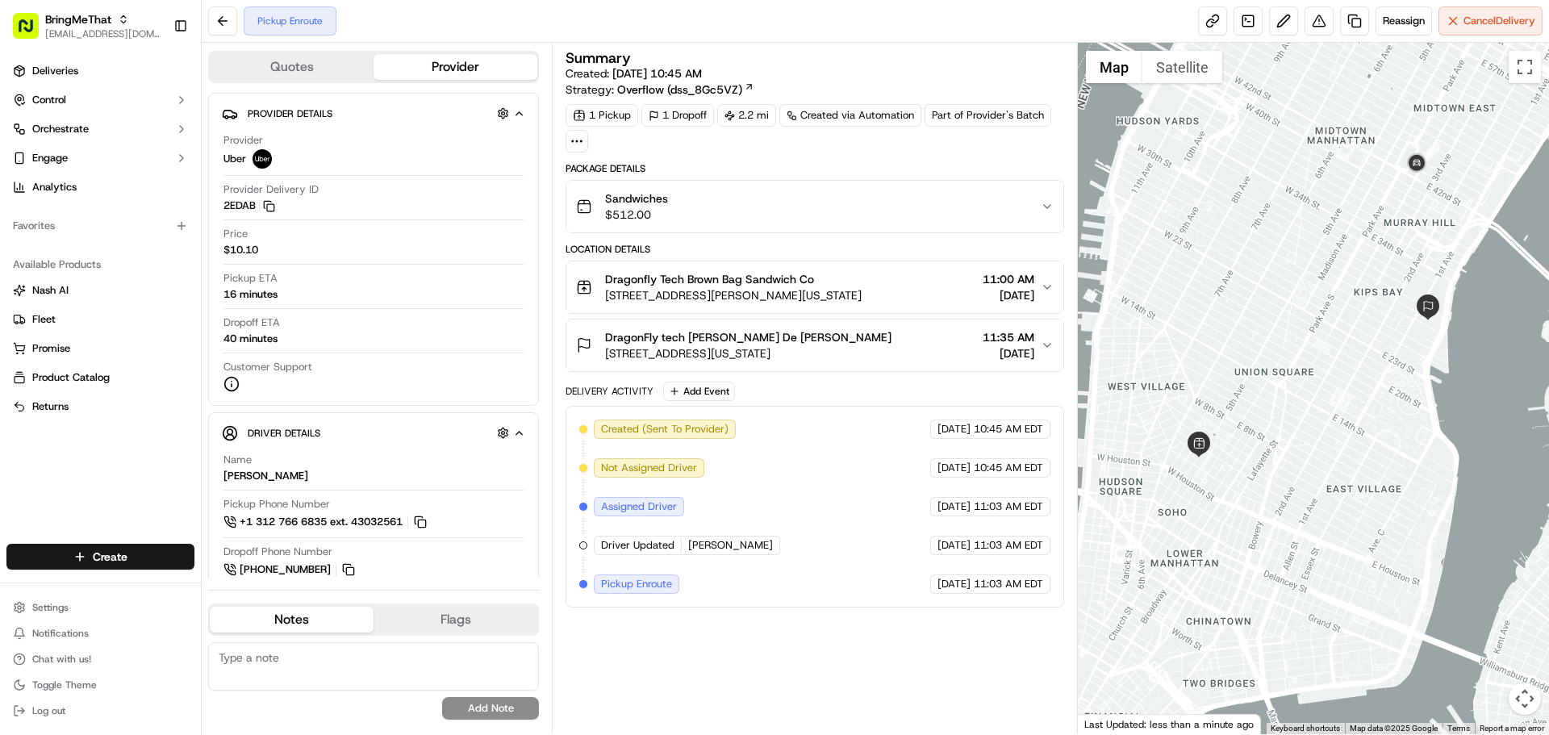
click at [708, 546] on span "[PERSON_NAME]" at bounding box center [730, 545] width 85 height 15
copy div "[PERSON_NAME] Uber"
click at [261, 286] on div "Pickup ETA 15 minutes" at bounding box center [373, 286] width 300 height 31
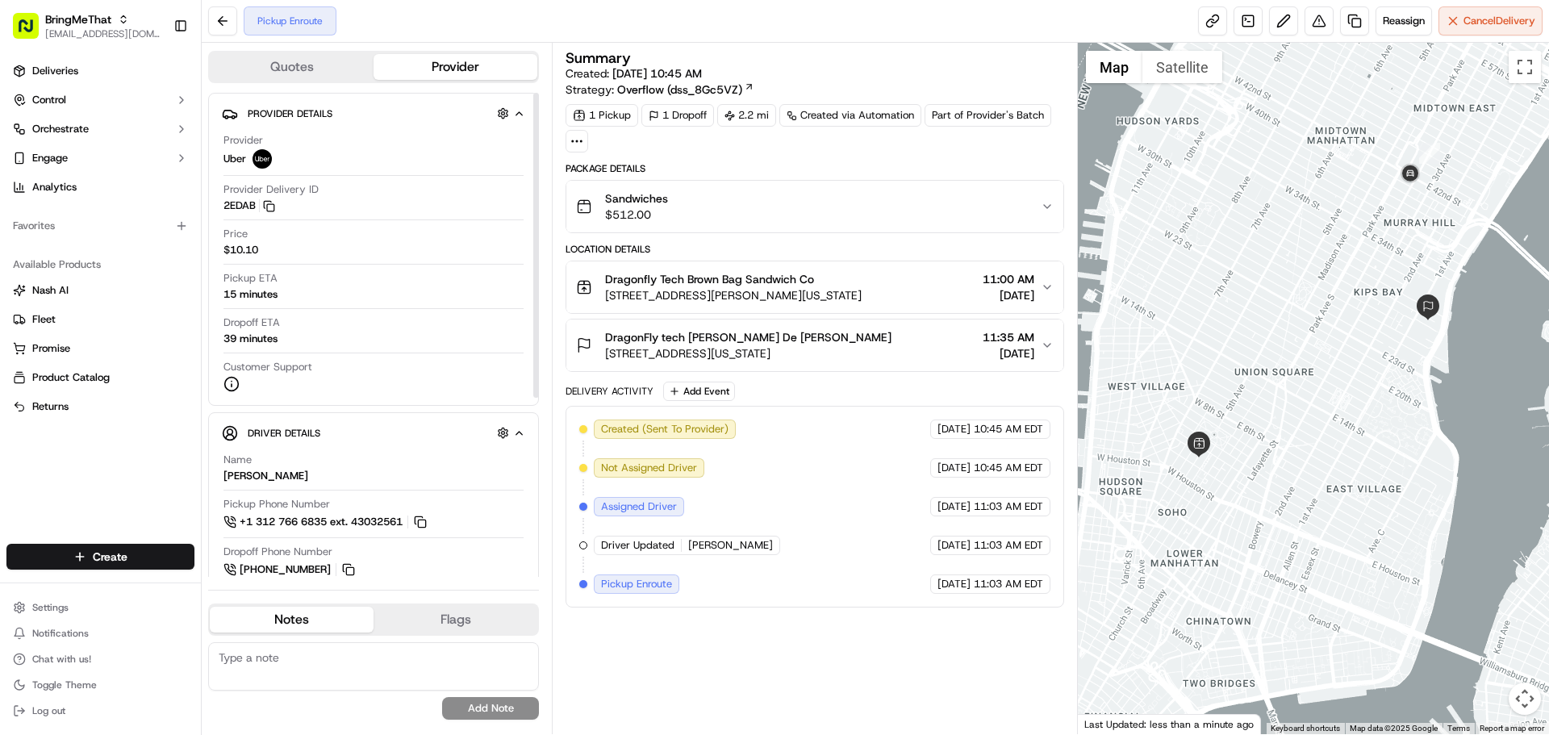
click at [261, 290] on div "15 minutes" at bounding box center [250, 294] width 54 height 15
copy div "15 minutes"
click at [644, 588] on span "Pickup Enroute" at bounding box center [636, 584] width 71 height 15
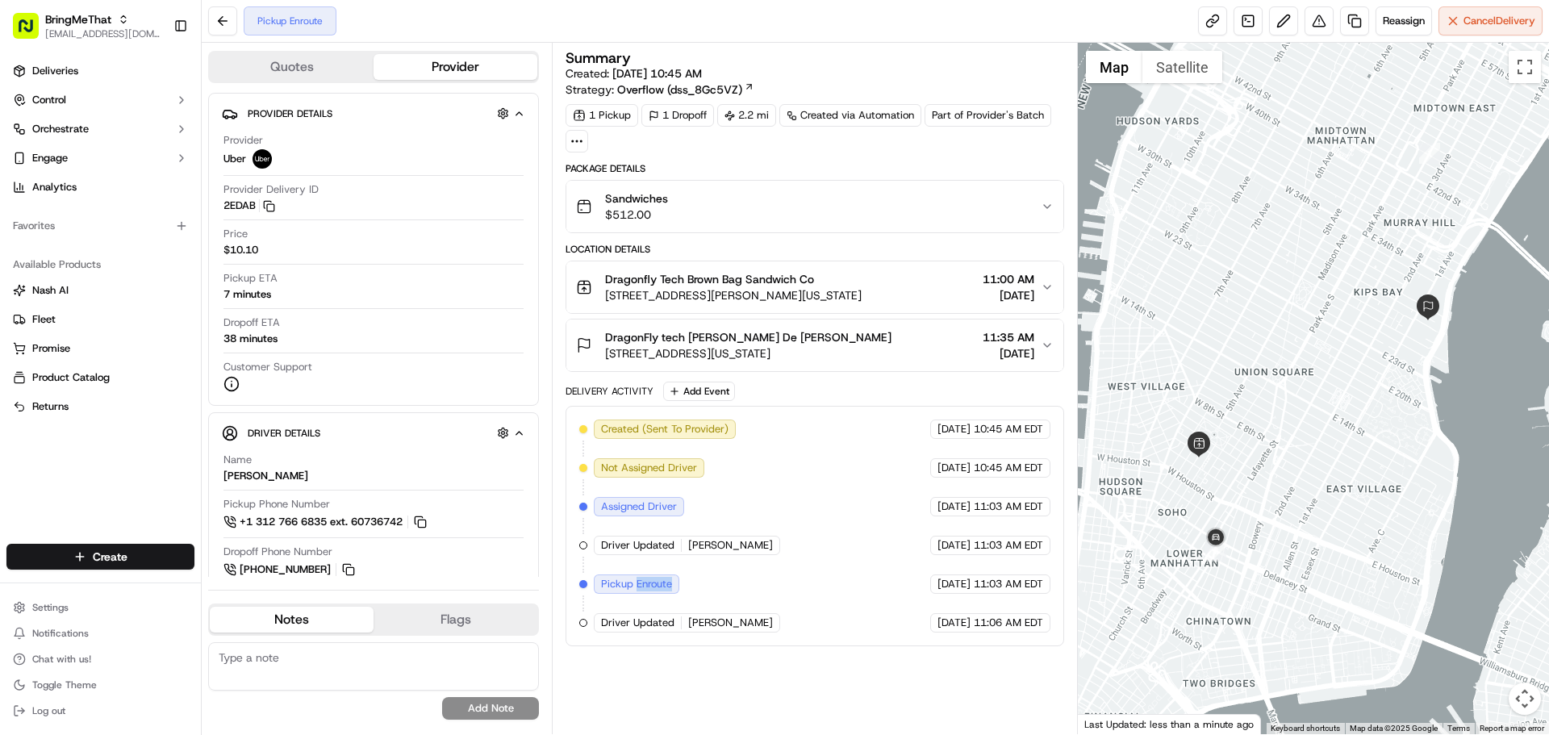
click at [644, 588] on span "Pickup Enroute" at bounding box center [636, 584] width 71 height 15
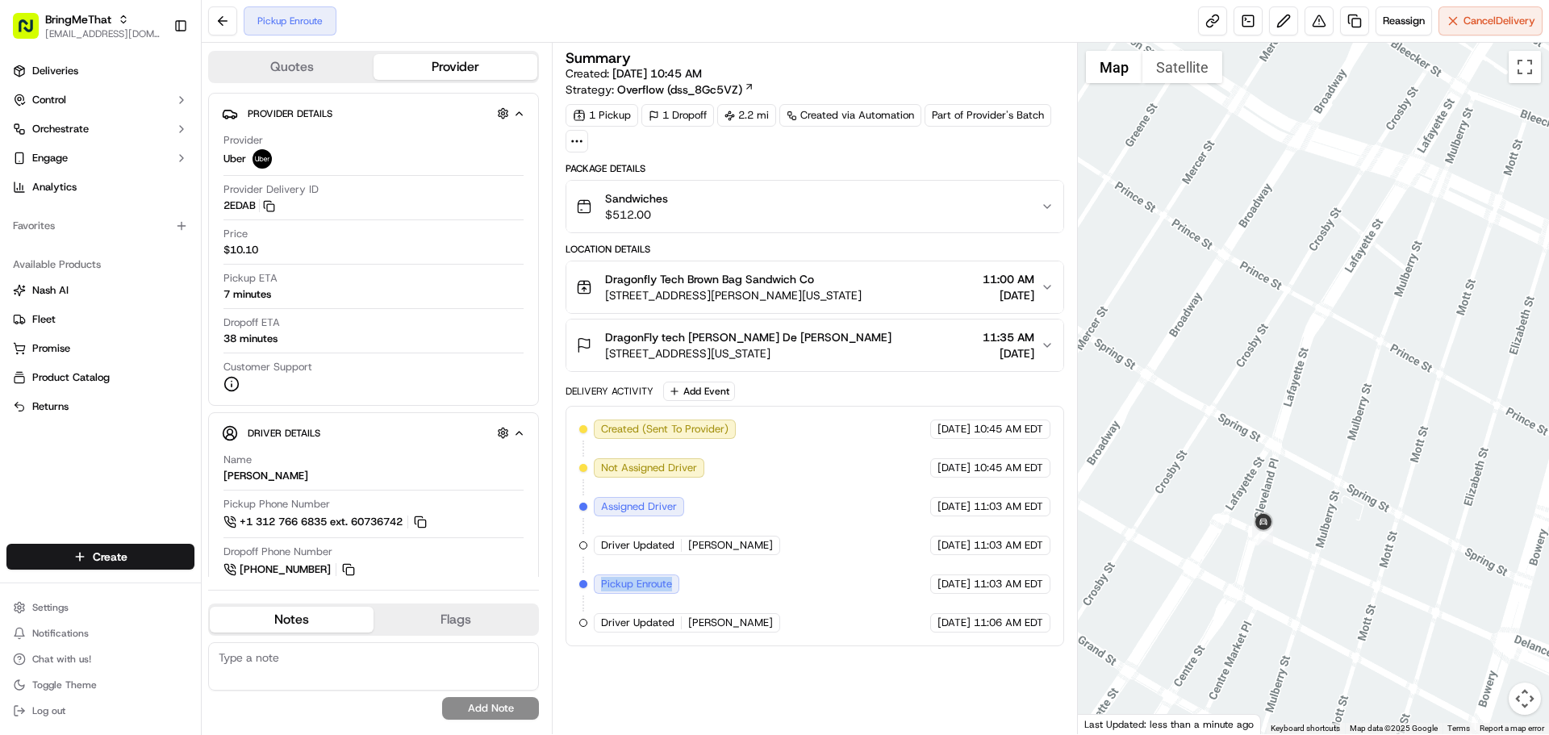
drag, startPoint x: 1219, startPoint y: 557, endPoint x: 1445, endPoint y: 563, distance: 225.9
click at [1445, 563] on div at bounding box center [1314, 388] width 472 height 691
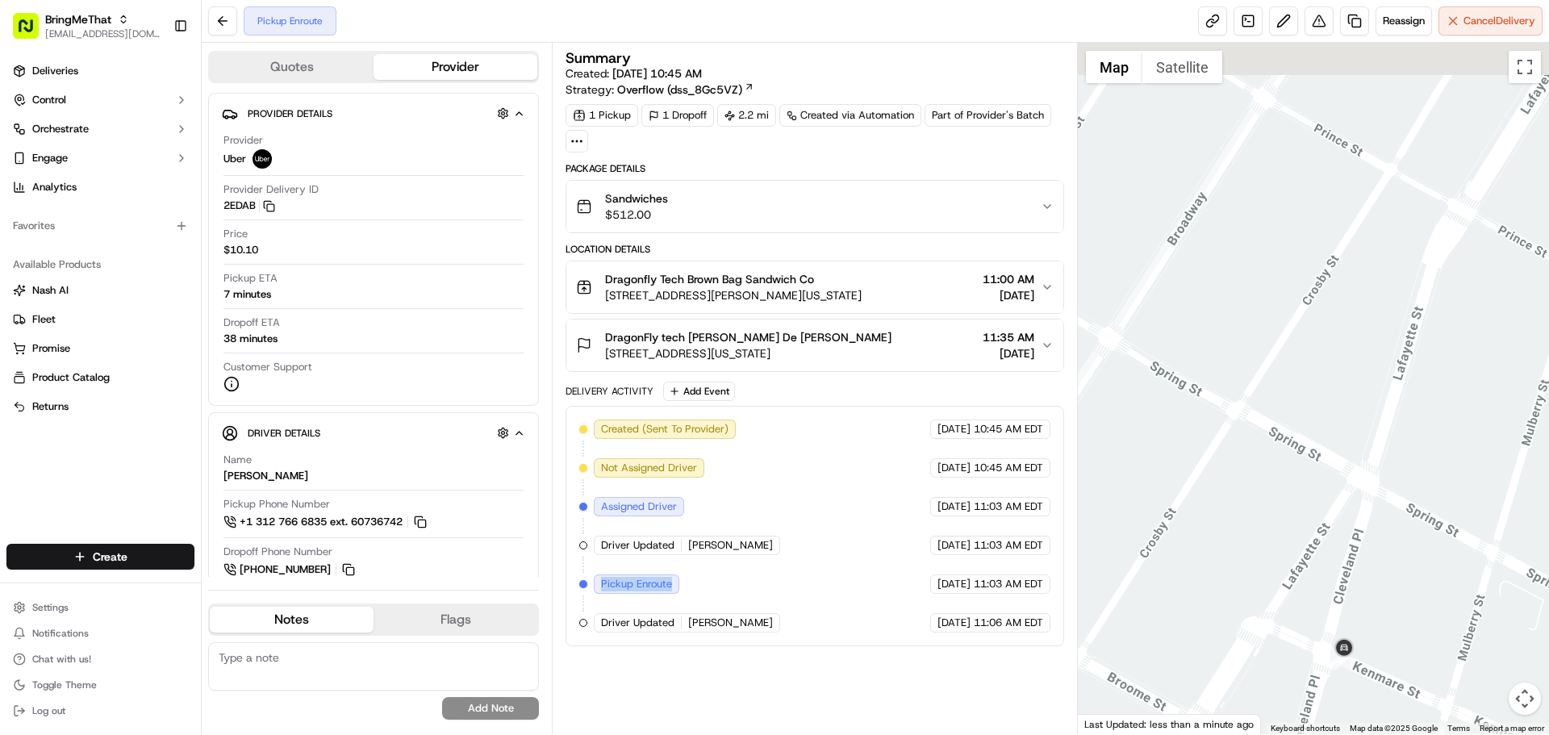
drag, startPoint x: 1247, startPoint y: 474, endPoint x: 1217, endPoint y: 574, distance: 104.4
click at [1235, 585] on div at bounding box center [1314, 388] width 472 height 691
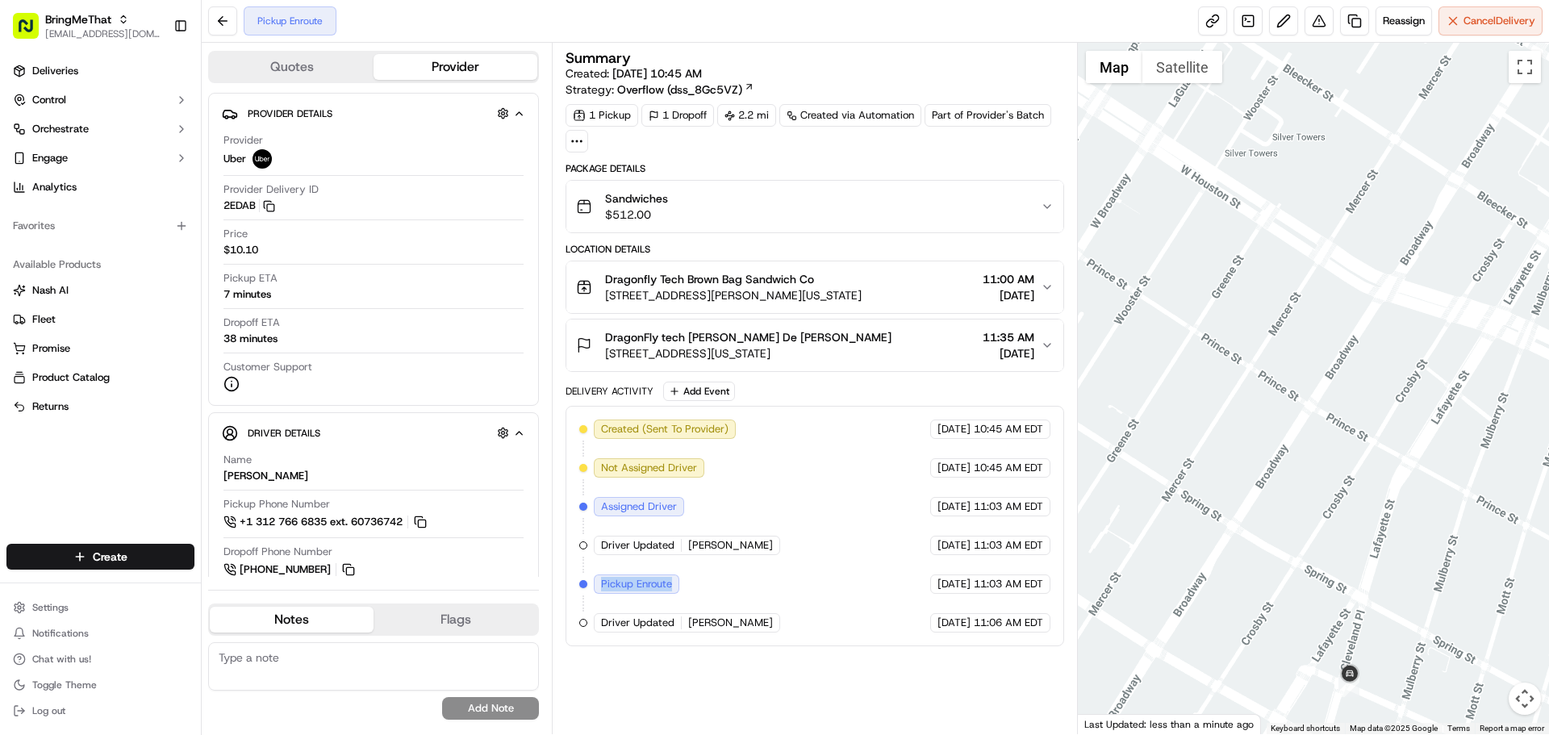
drag, startPoint x: 1366, startPoint y: 457, endPoint x: 1358, endPoint y: 538, distance: 81.0
click at [1361, 528] on div at bounding box center [1314, 388] width 472 height 691
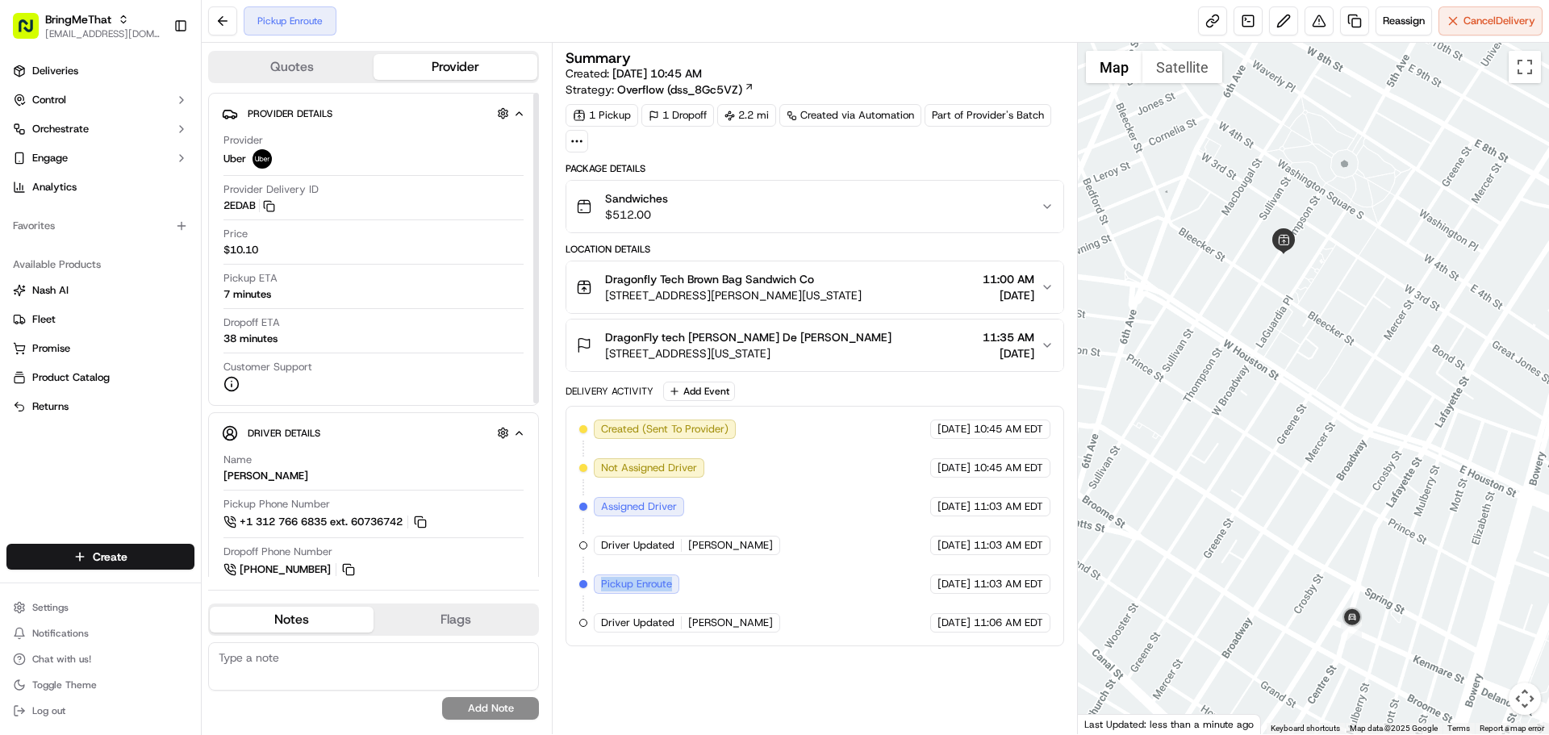
click at [250, 296] on div "7 minutes" at bounding box center [247, 294] width 48 height 15
copy div "7 minutes"
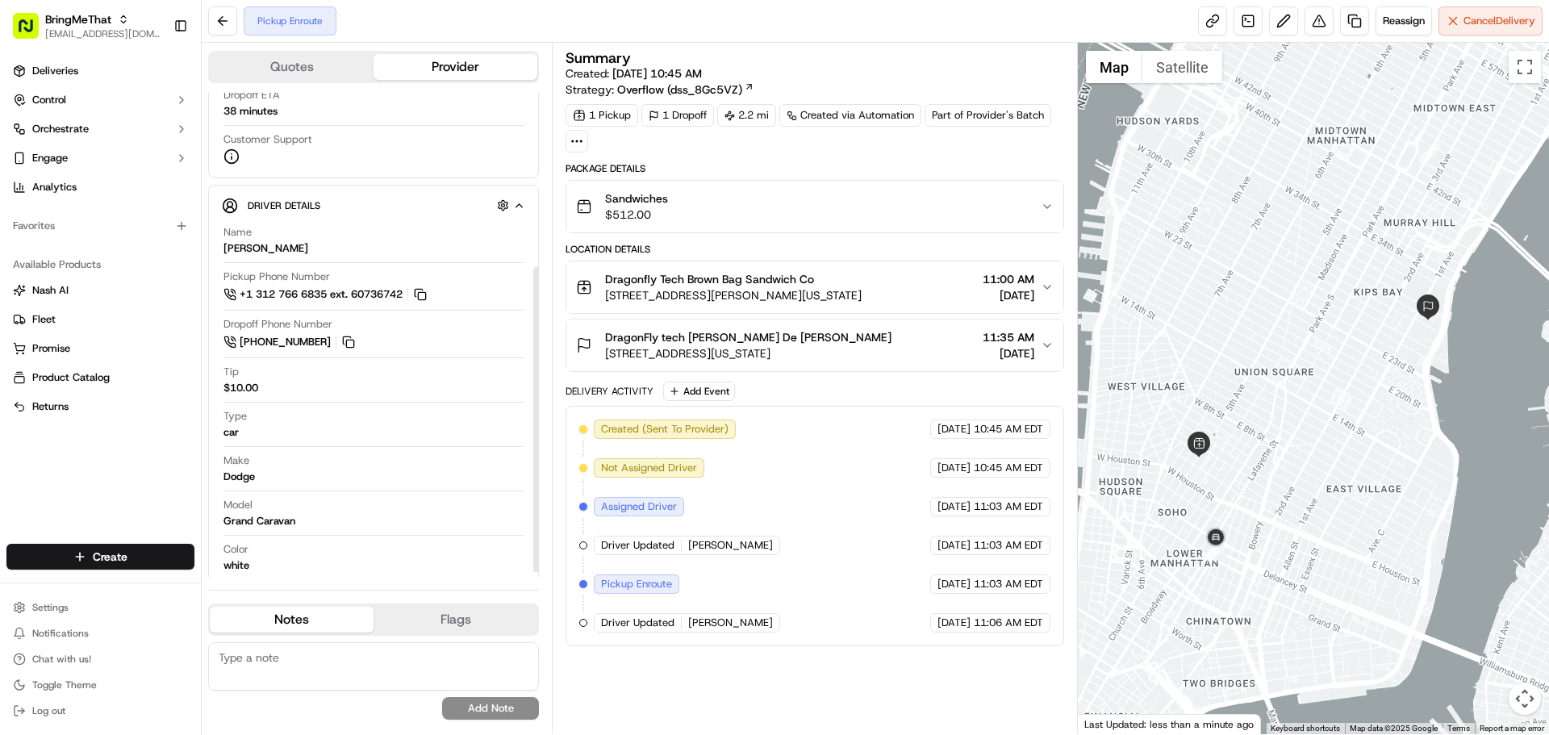
scroll to position [285, 0]
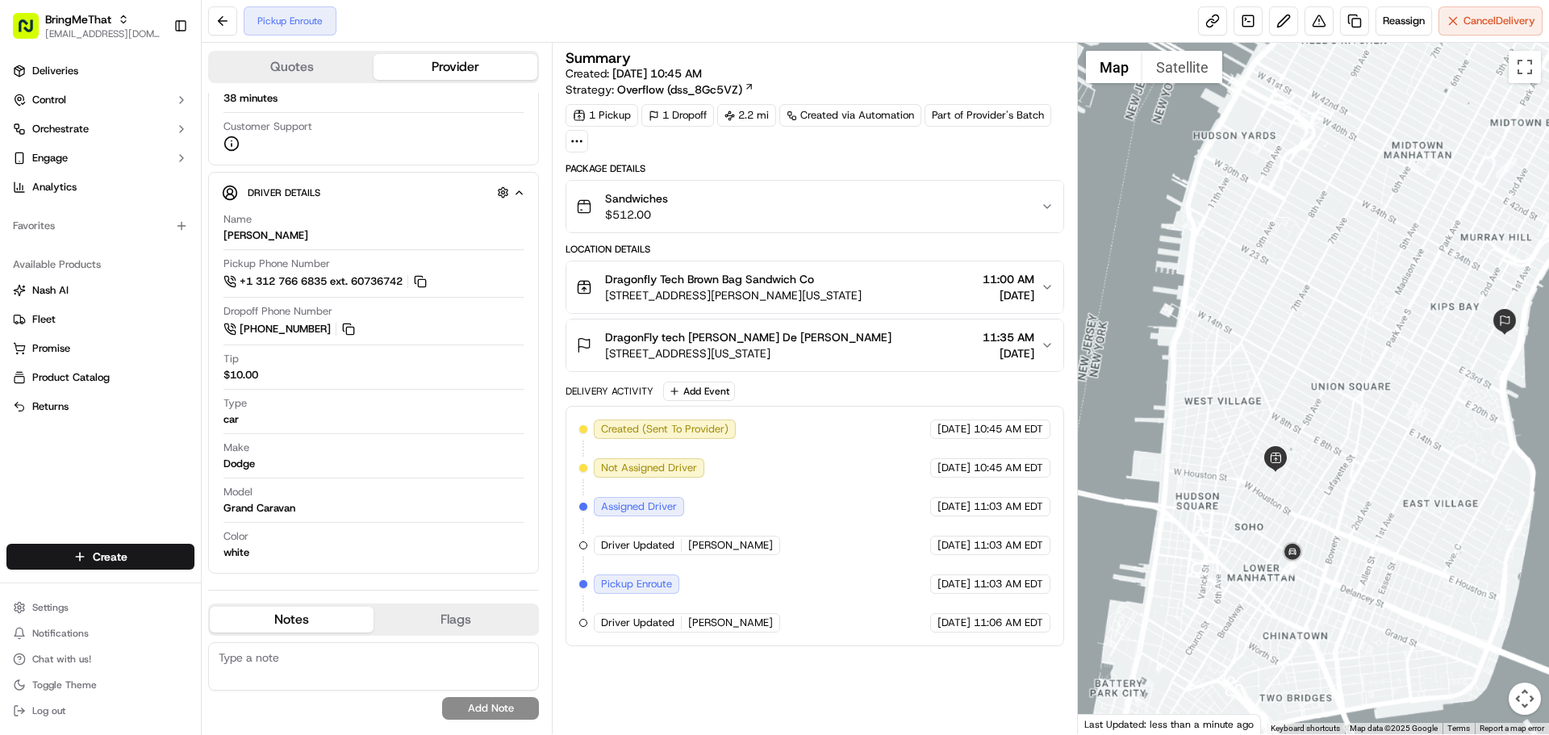
drag, startPoint x: 1321, startPoint y: 490, endPoint x: 1403, endPoint y: 509, distance: 83.6
click at [1403, 509] on div at bounding box center [1314, 388] width 472 height 691
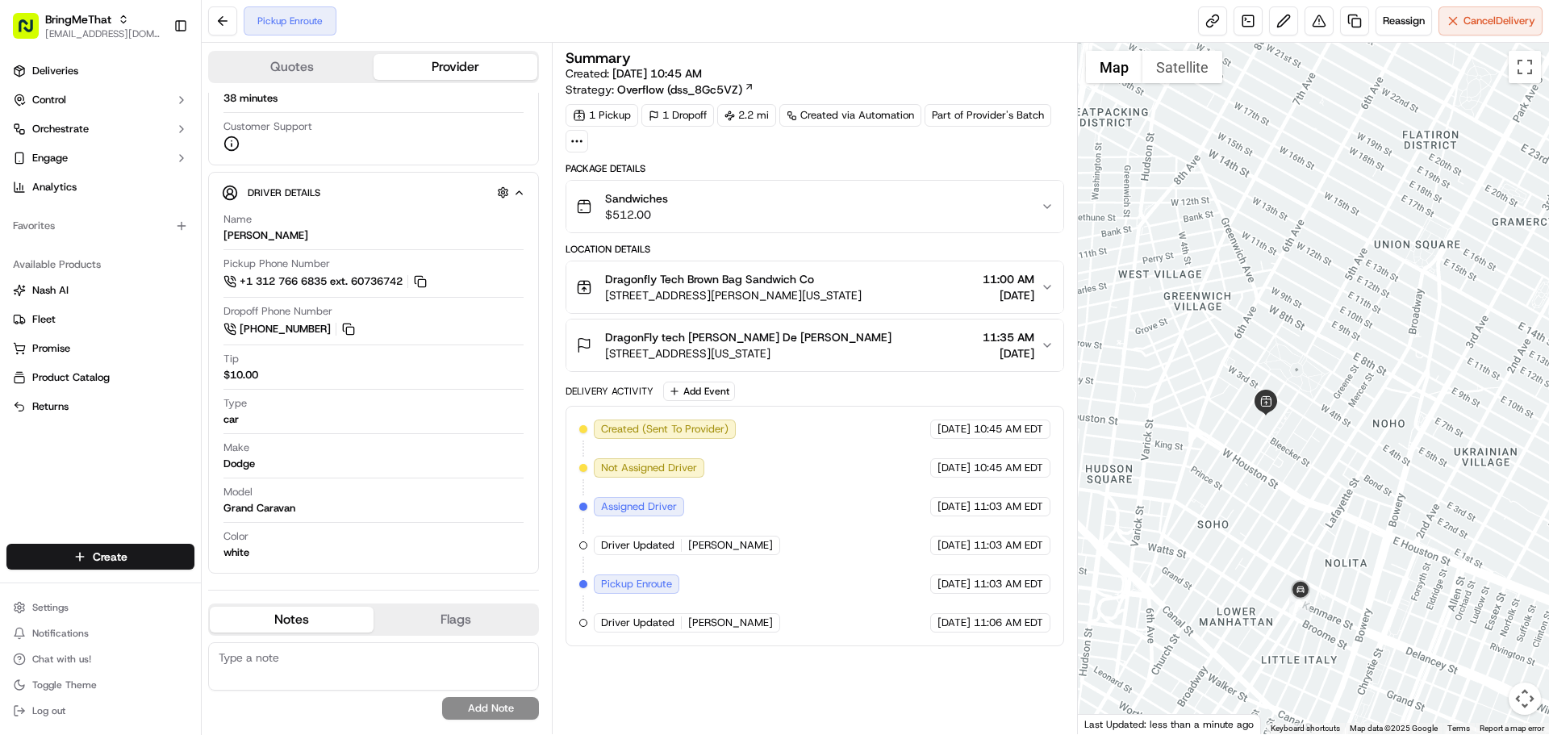
drag, startPoint x: 1337, startPoint y: 515, endPoint x: 1325, endPoint y: 443, distance: 72.8
click at [1325, 443] on div at bounding box center [1314, 388] width 472 height 691
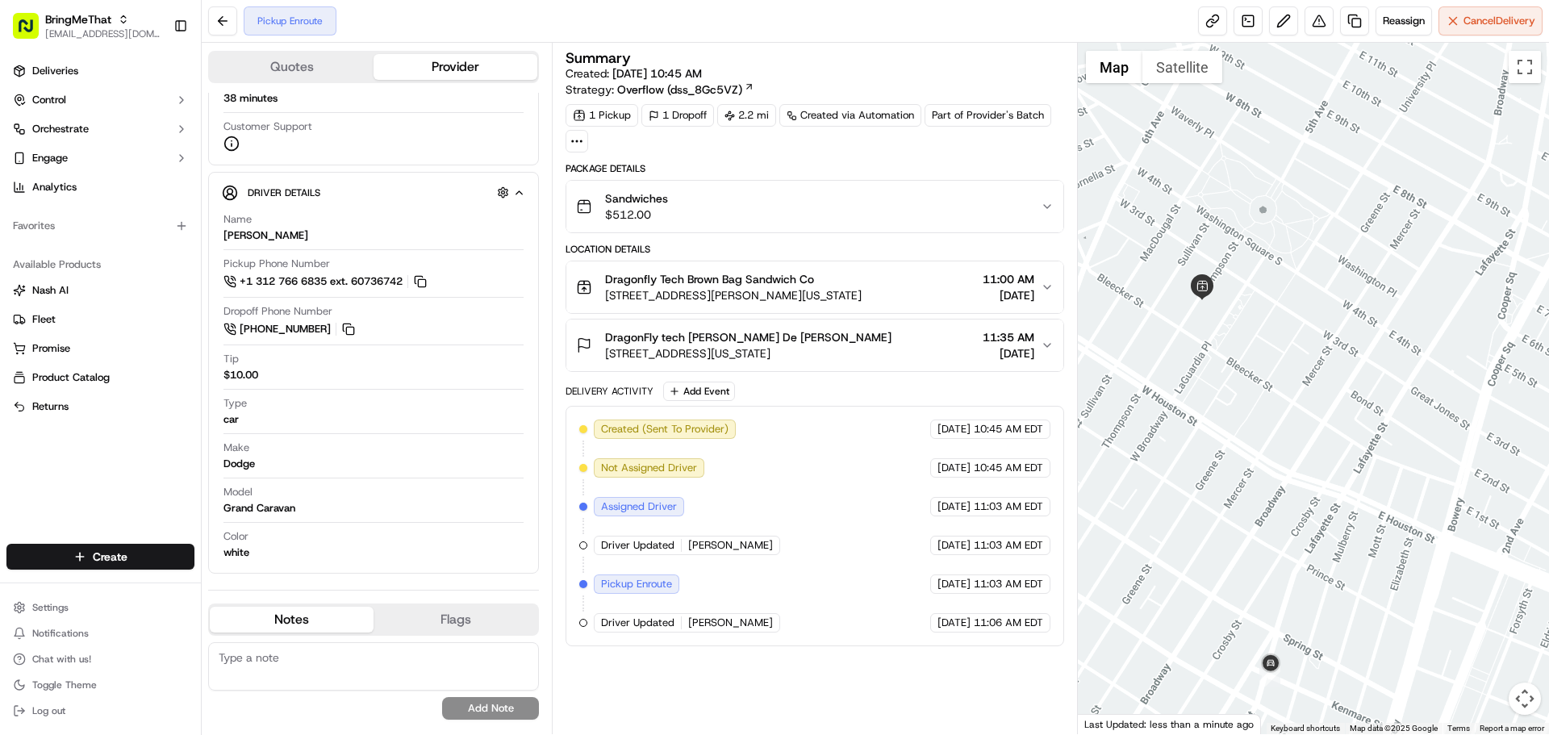
drag, startPoint x: 1280, startPoint y: 478, endPoint x: 1276, endPoint y: 424, distance: 54.2
click at [1276, 424] on div at bounding box center [1314, 388] width 472 height 691
drag, startPoint x: 1374, startPoint y: 430, endPoint x: 1398, endPoint y: 433, distance: 24.4
click at [1377, 430] on div at bounding box center [1314, 388] width 472 height 691
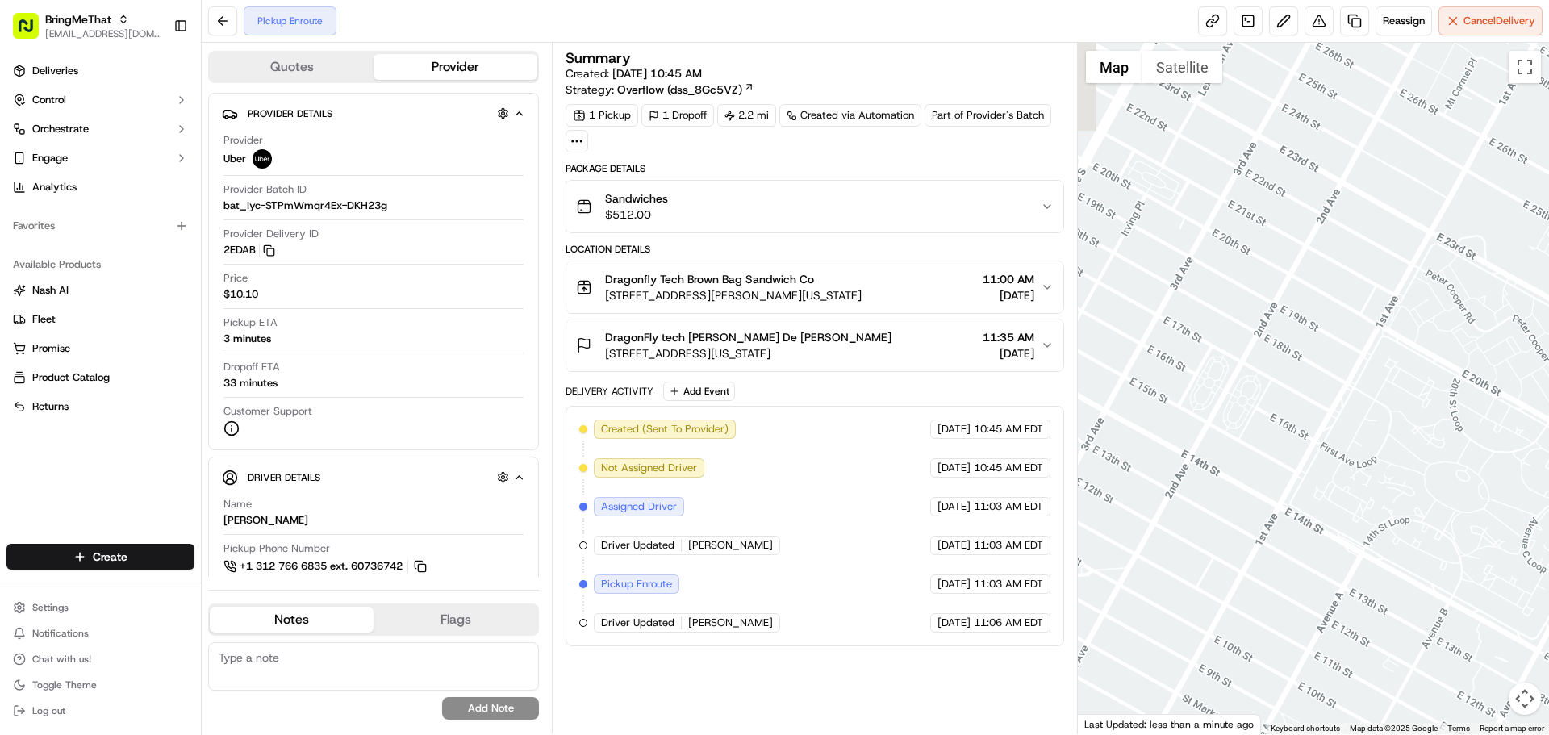
drag, startPoint x: 1228, startPoint y: 428, endPoint x: 1533, endPoint y: 289, distance: 336.1
click at [1533, 287] on div at bounding box center [1314, 388] width 472 height 691
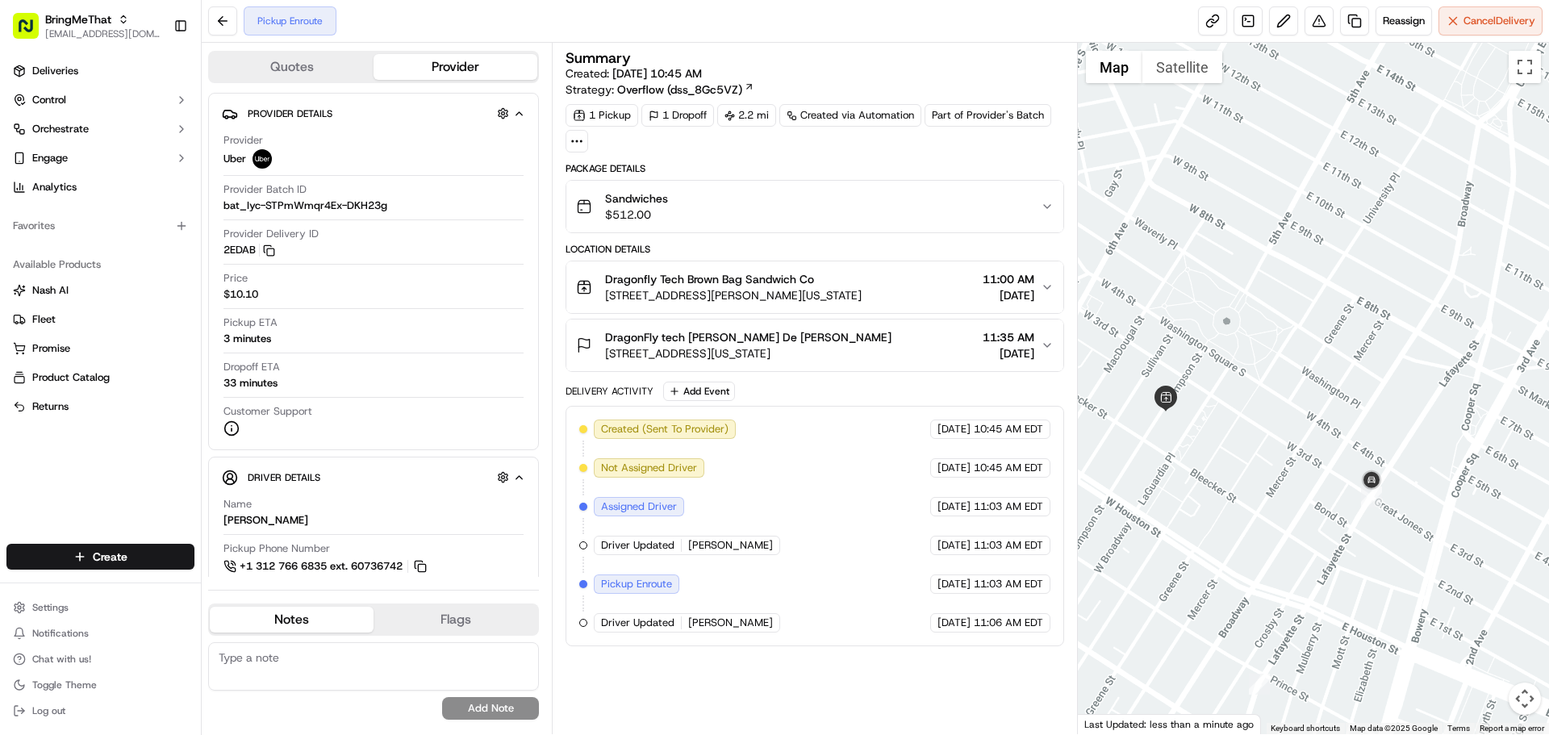
drag, startPoint x: 1312, startPoint y: 449, endPoint x: 1437, endPoint y: 427, distance: 127.9
click at [1437, 427] on div at bounding box center [1314, 388] width 472 height 691
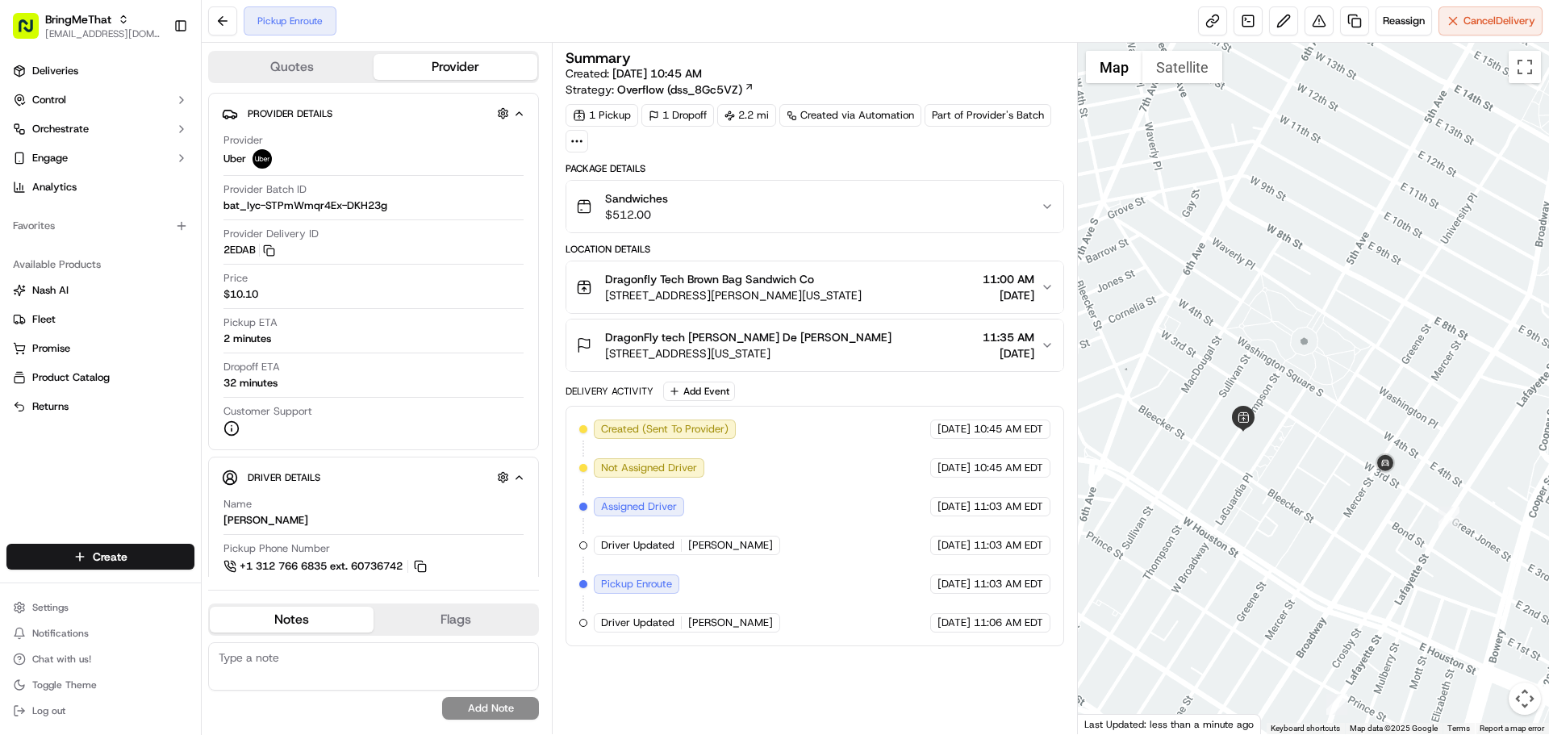
drag, startPoint x: 1220, startPoint y: 458, endPoint x: 1304, endPoint y: 484, distance: 88.5
click at [1304, 484] on div at bounding box center [1314, 388] width 472 height 691
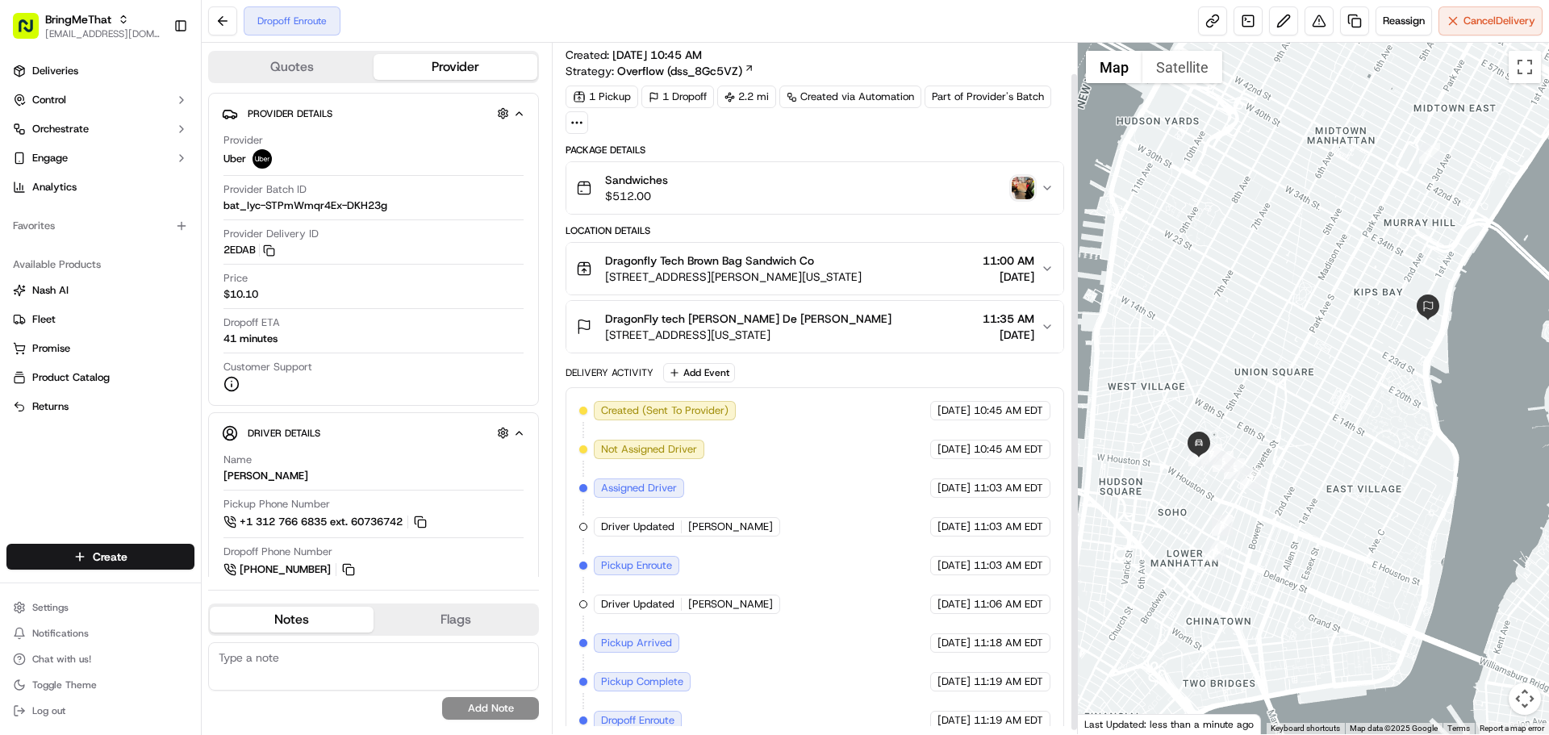
scroll to position [36, 0]
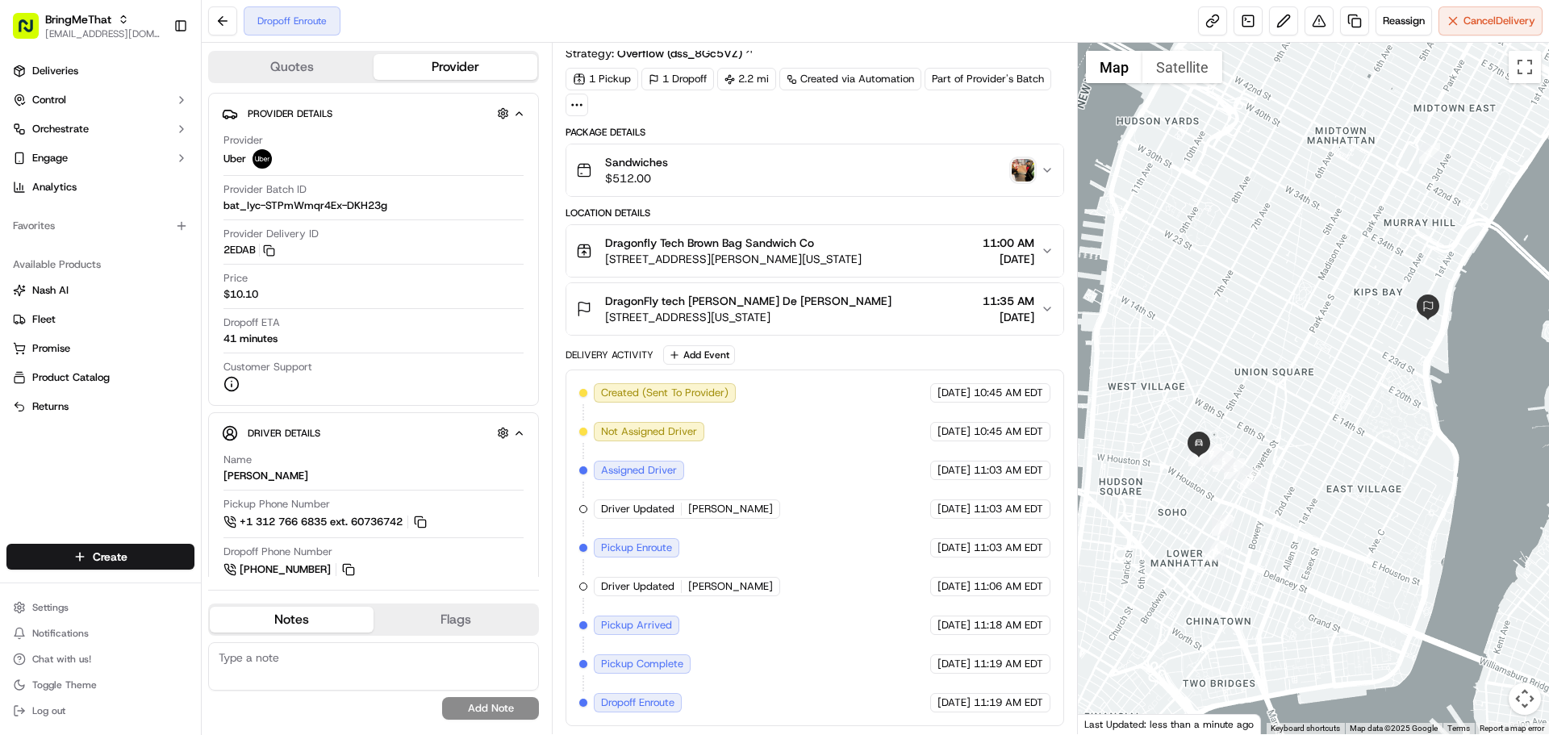
click at [1024, 178] on img "button" at bounding box center [1023, 170] width 23 height 23
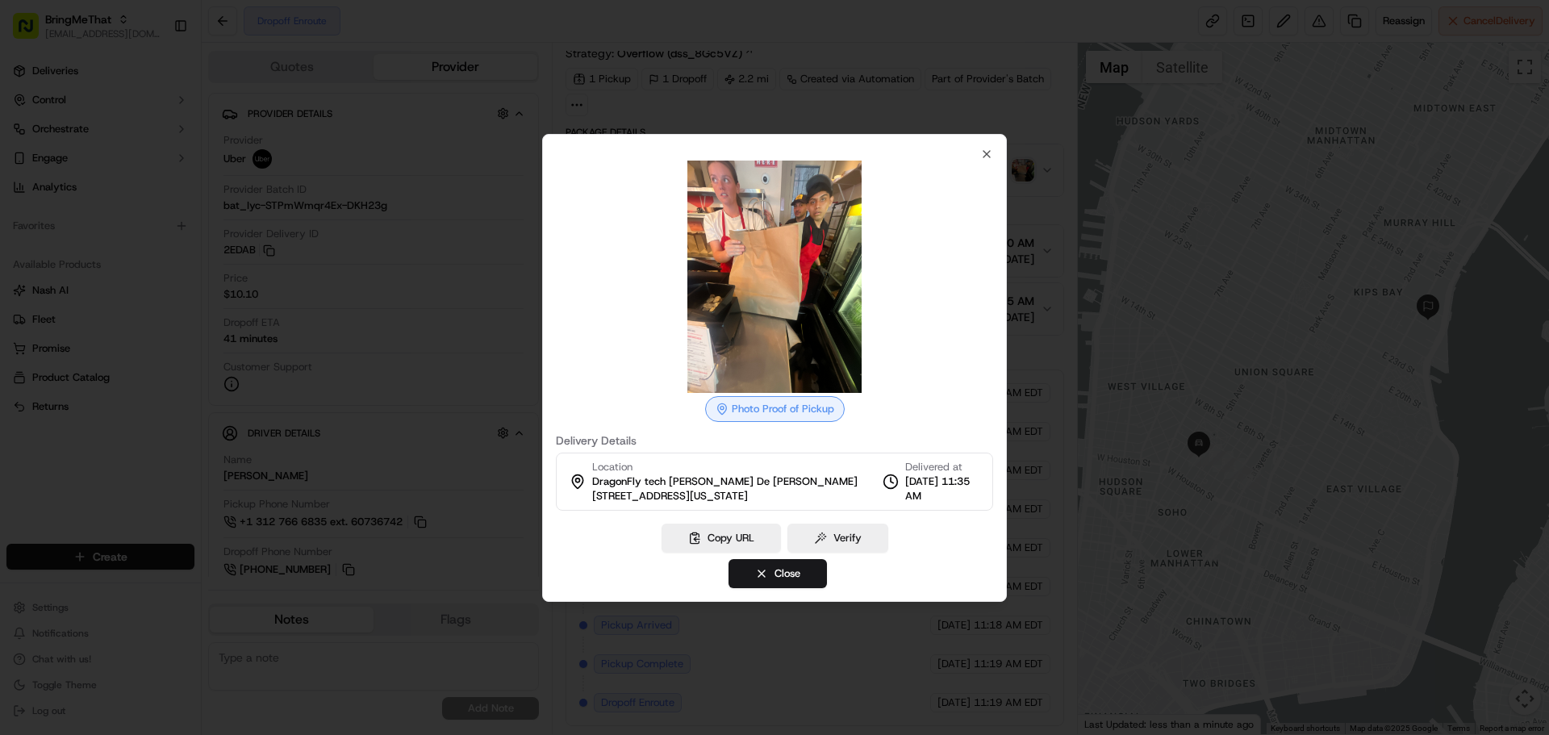
click at [1104, 197] on div at bounding box center [774, 367] width 1549 height 735
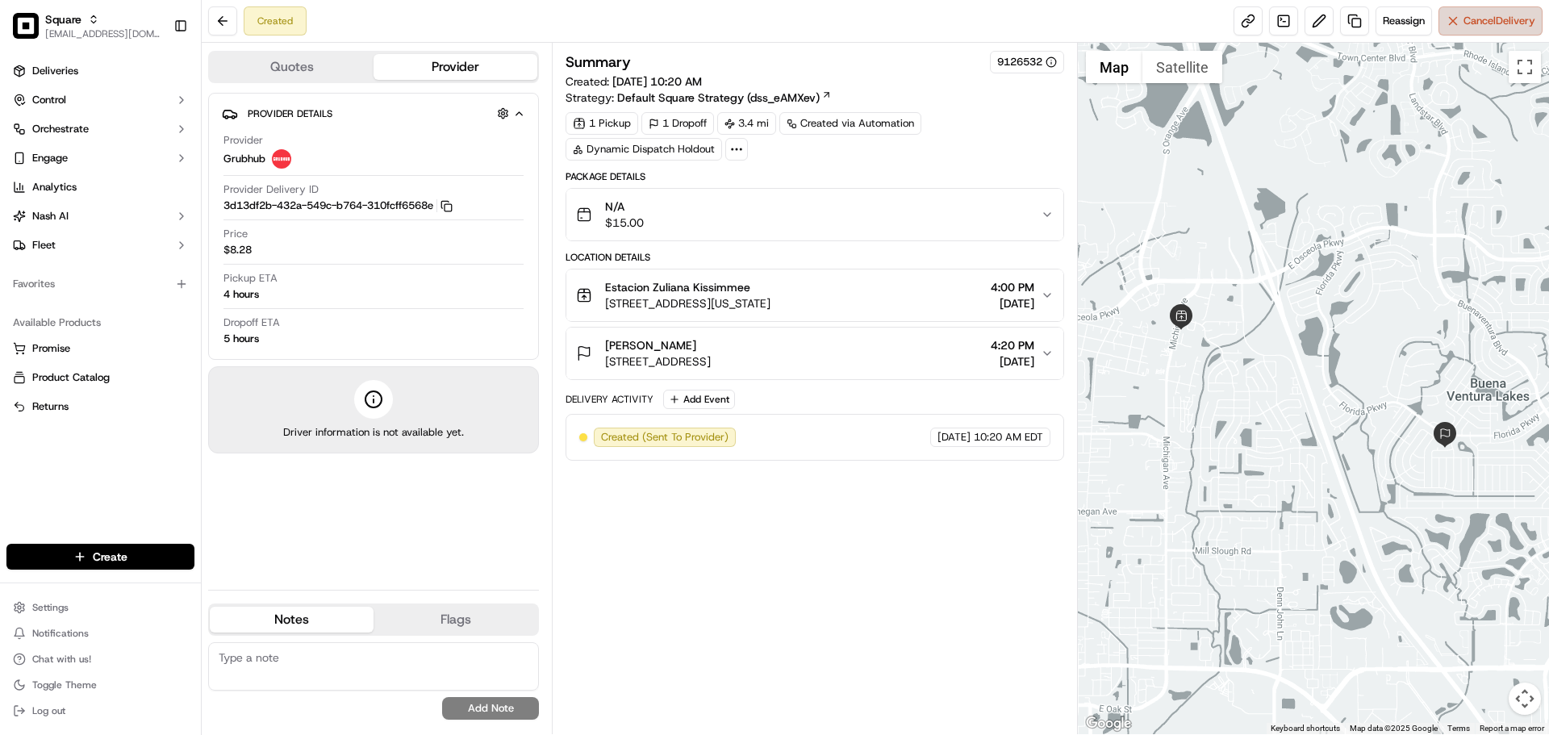
click at [1479, 24] on span "Cancel Delivery" at bounding box center [1499, 21] width 72 height 15
click at [1457, 22] on button "Cancel Delivery" at bounding box center [1490, 20] width 104 height 29
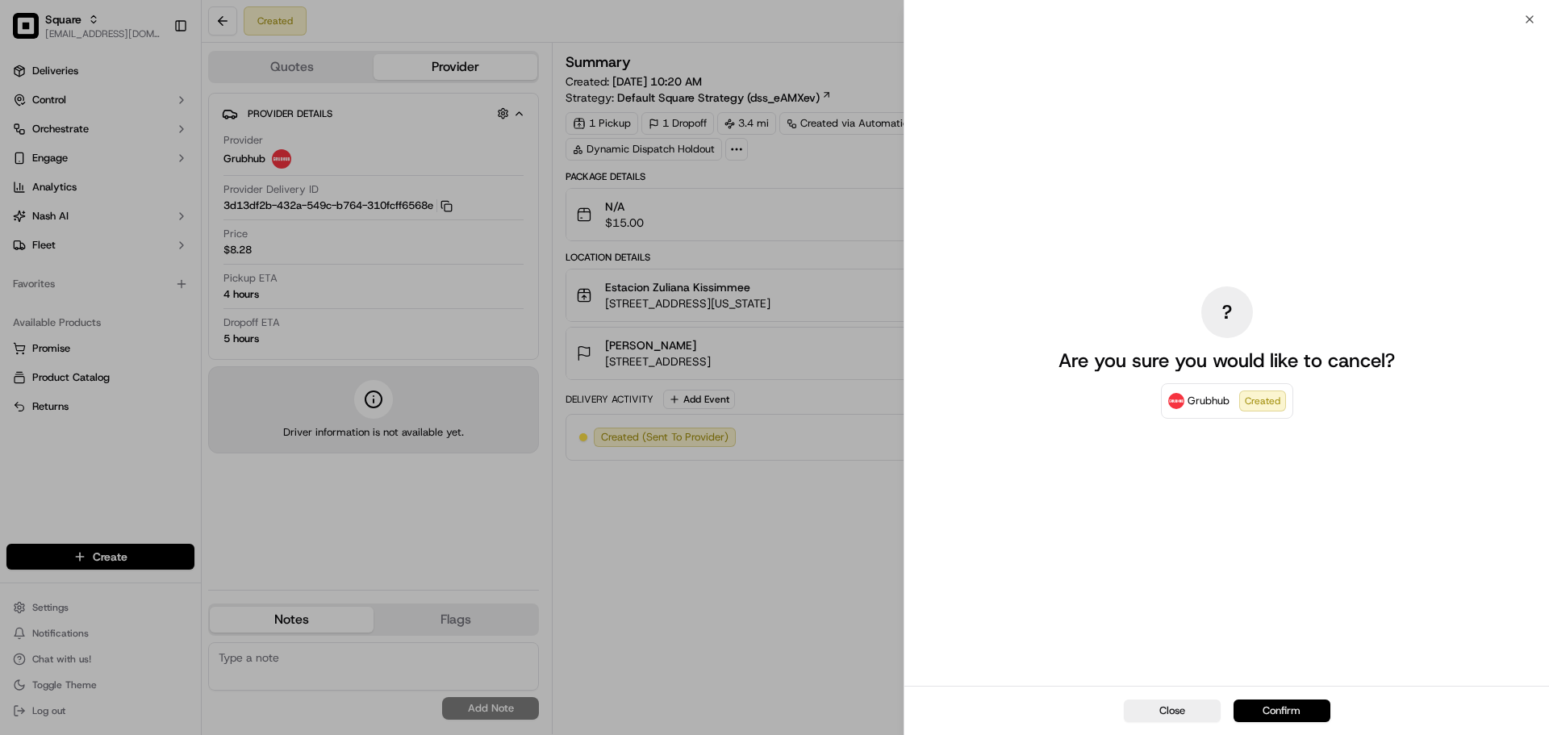
click at [1262, 707] on button "Confirm" at bounding box center [1281, 710] width 97 height 23
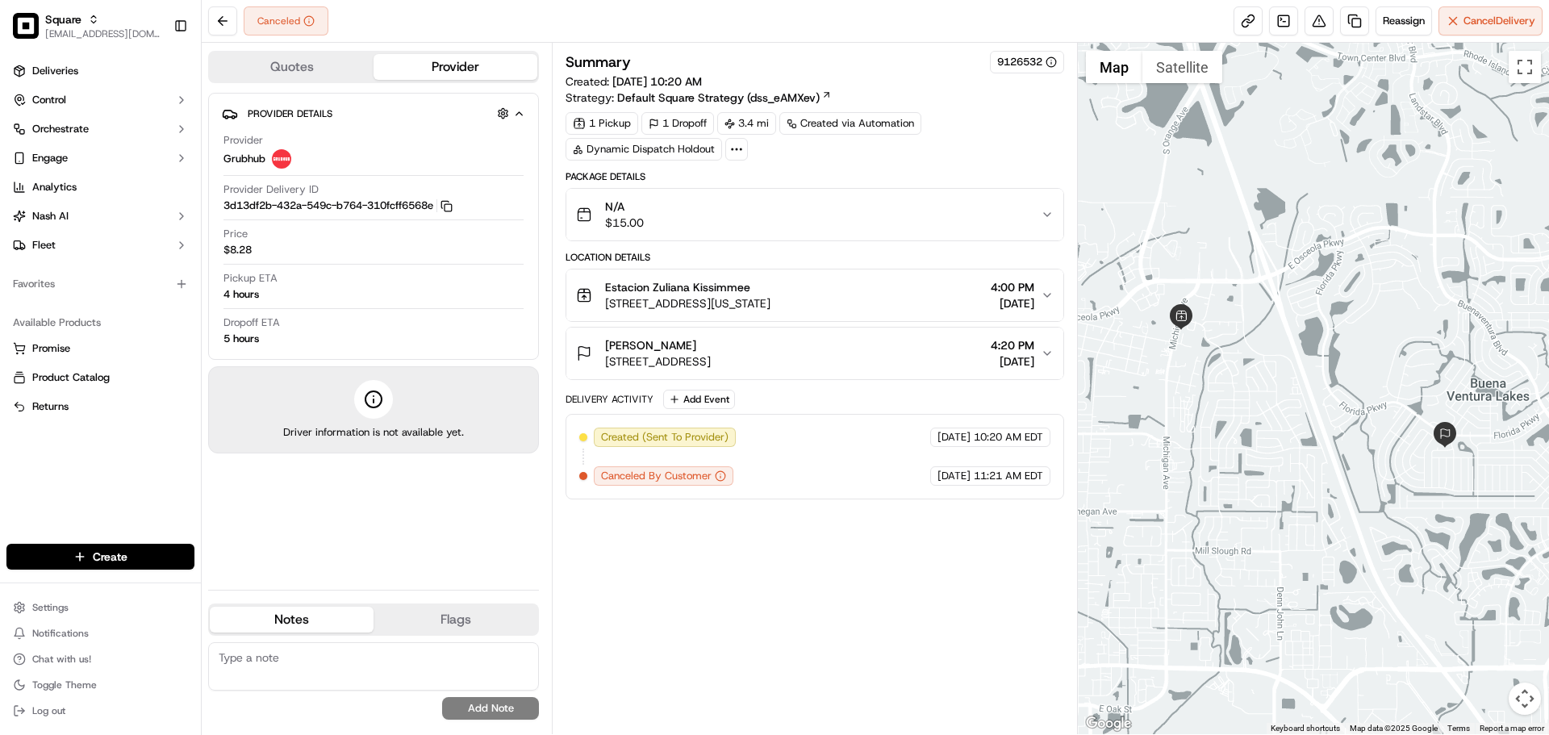
click at [290, 655] on textarea at bounding box center [373, 666] width 331 height 48
paste textarea "** Caller Information: Merchant ** Reason for calling: ** Resolution provided:"
click at [370, 657] on textarea "** Caller Information: Merchant ** Reason for calling: ** Resolution provided:" at bounding box center [373, 666] width 331 height 48
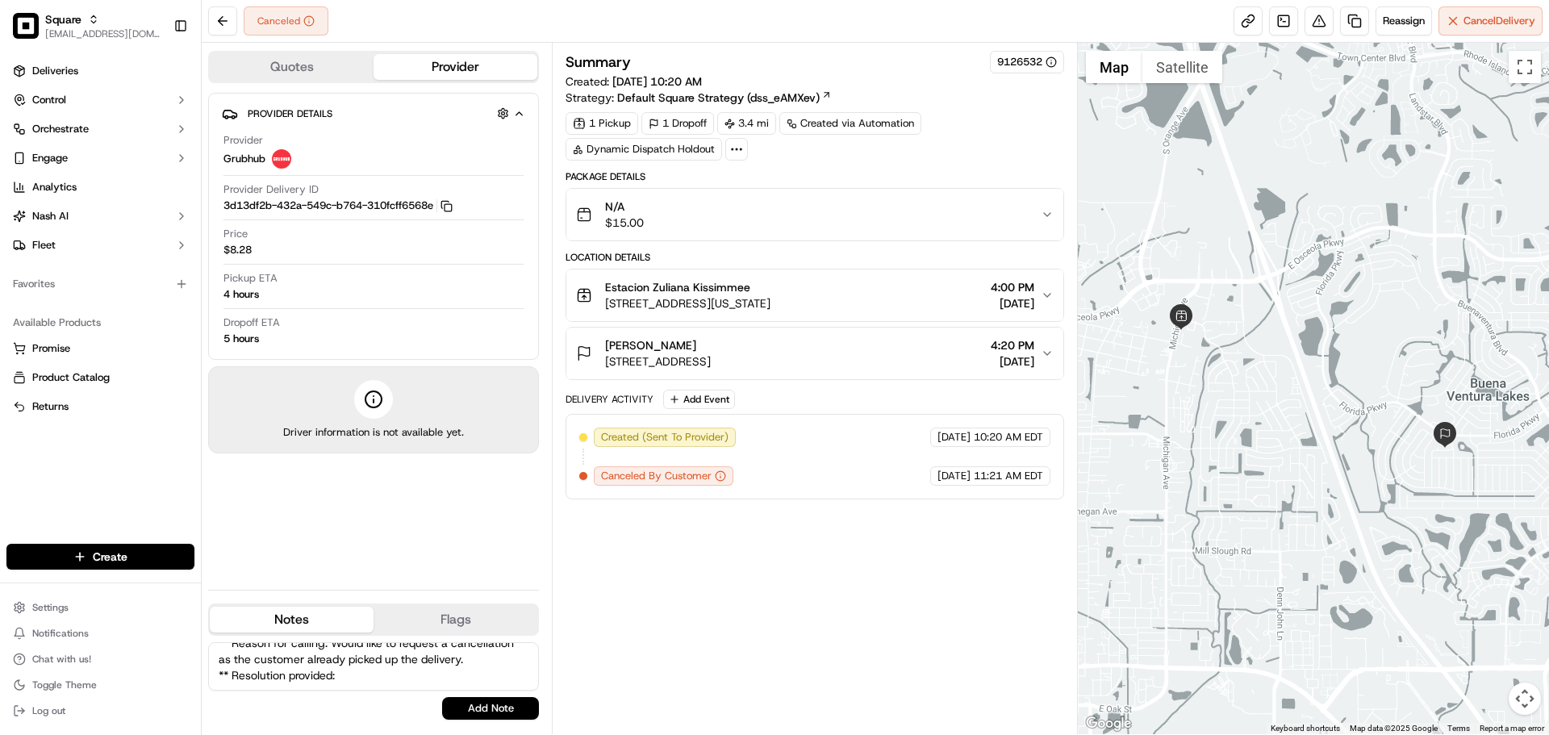
click at [386, 672] on textarea "** Caller Information: Merchant ** Reason for calling: Would like to request a …" at bounding box center [373, 666] width 331 height 48
click at [364, 673] on textarea "** Caller Information: Merchant ** Reason for calling: Would like to request a …" at bounding box center [373, 666] width 331 height 48
type textarea "** Caller Information: Merchant ** Reason for calling: Would like to request a …"
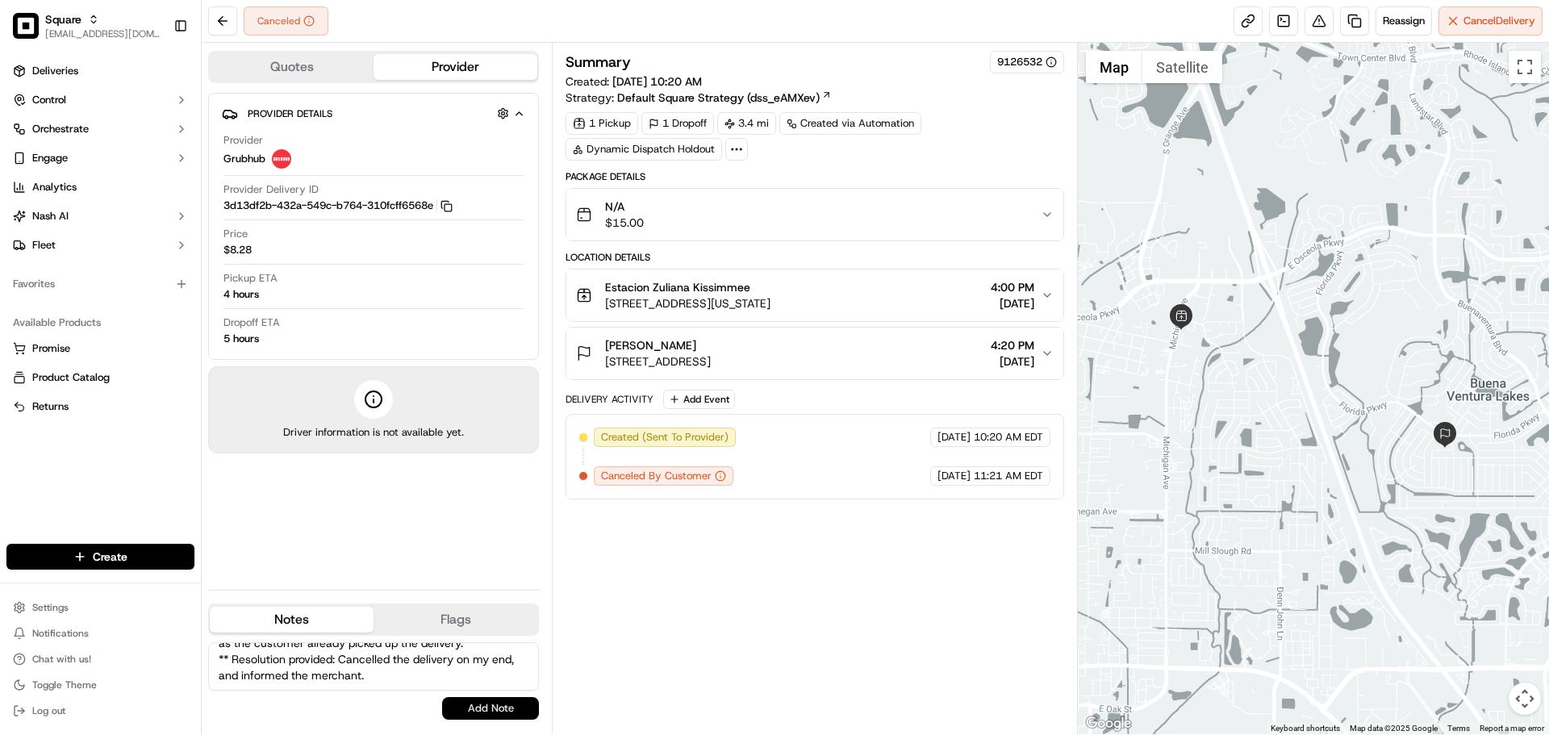
click at [493, 709] on button "Add Note" at bounding box center [490, 708] width 97 height 23
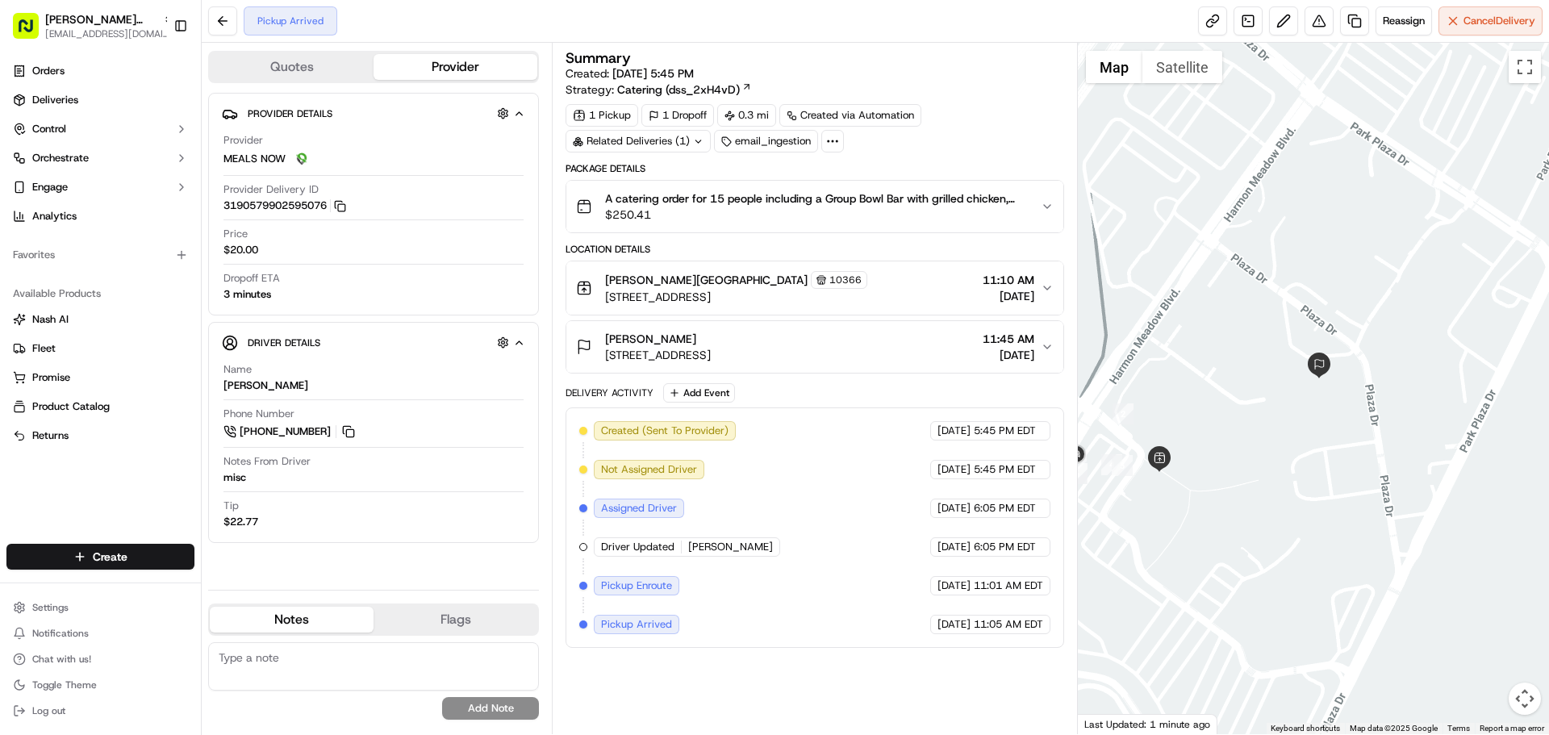
click at [712, 551] on span "[PERSON_NAME]" at bounding box center [730, 547] width 85 height 15
copy div "[PERSON_NAME] MEALS NOW"
click at [724, 541] on span "[PERSON_NAME]" at bounding box center [730, 547] width 85 height 15
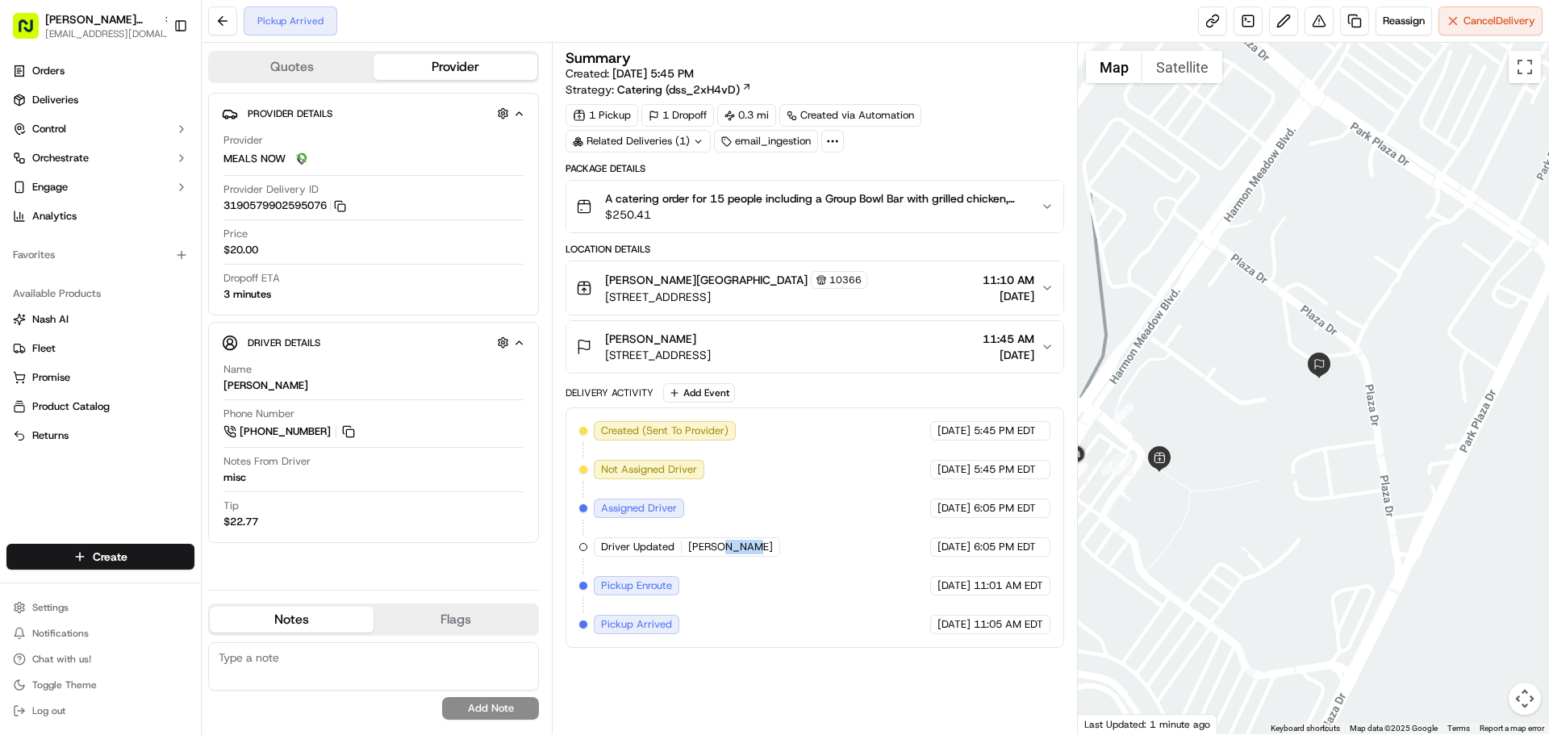
click at [725, 541] on span "[PERSON_NAME]" at bounding box center [730, 547] width 85 height 15
click at [1476, 15] on span "Cancel Delivery" at bounding box center [1499, 21] width 72 height 15
click at [773, 290] on span "[STREET_ADDRESS]" at bounding box center [736, 297] width 262 height 16
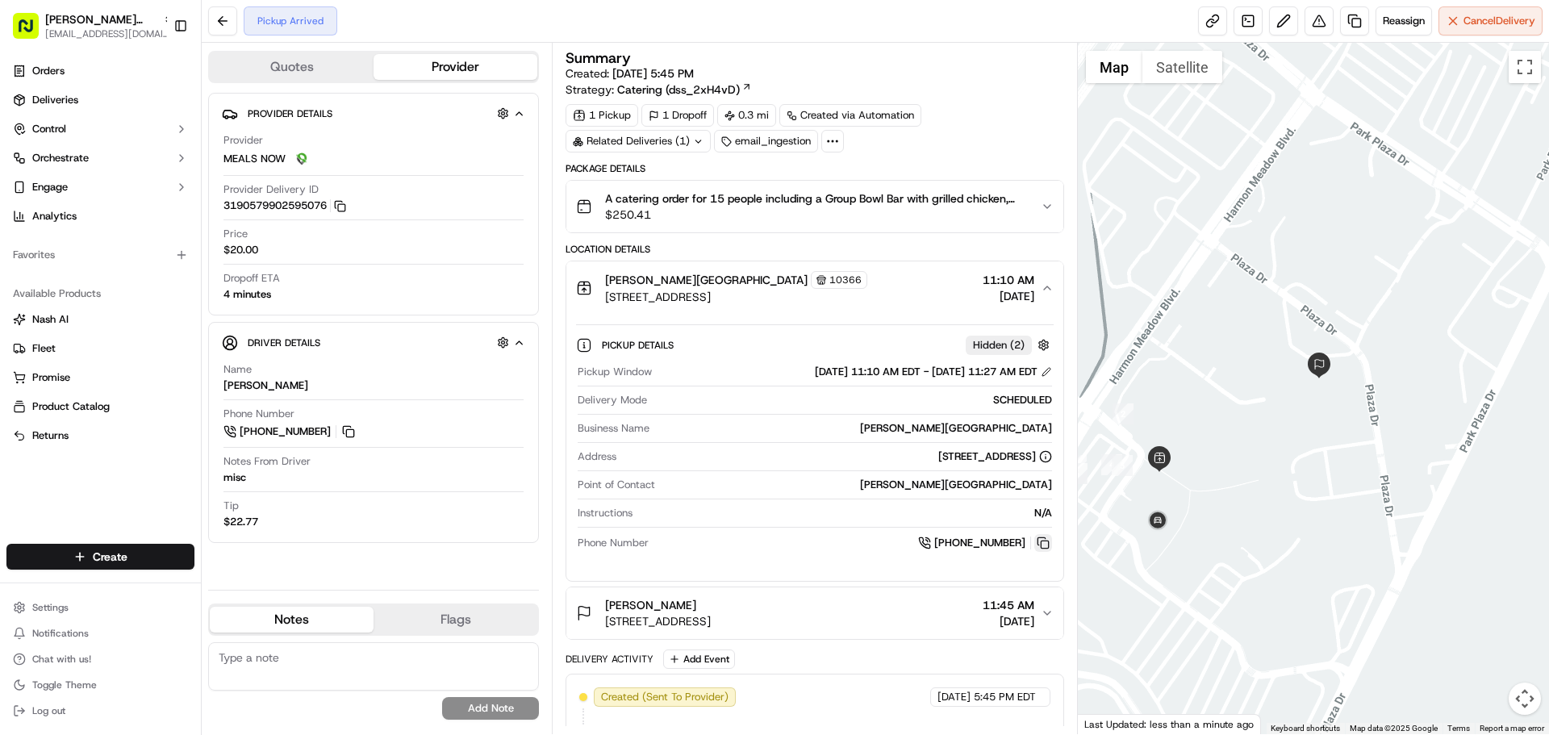
click at [1050, 541] on button at bounding box center [1043, 543] width 18 height 18
click at [1043, 536] on button at bounding box center [1043, 543] width 18 height 18
click at [1041, 537] on button at bounding box center [1043, 543] width 18 height 18
